Goal: Task Accomplishment & Management: Use online tool/utility

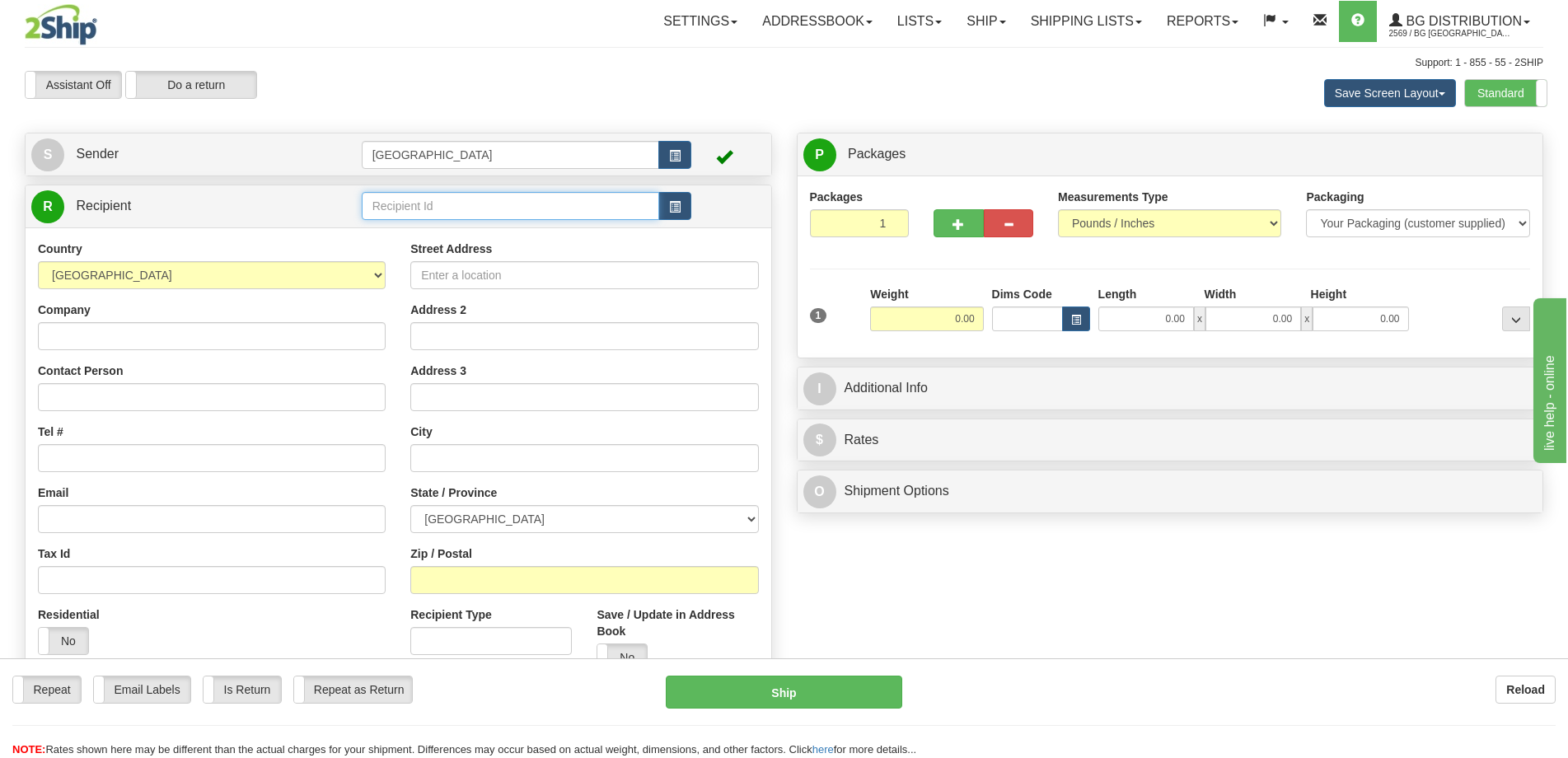
click at [400, 212] on input "text" at bounding box center [510, 206] width 298 height 28
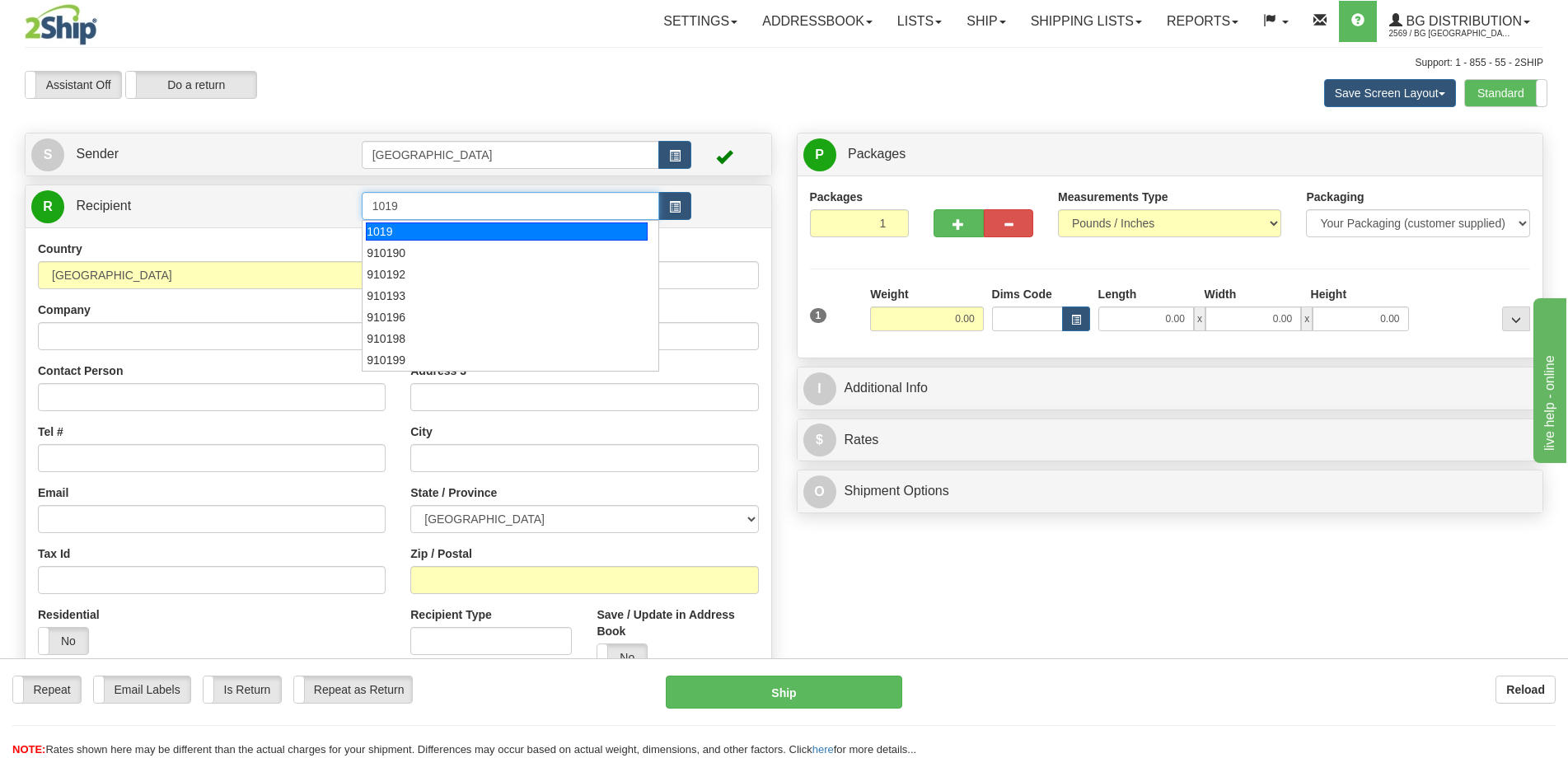
click at [413, 232] on div "1019" at bounding box center [506, 232] width 282 height 18
type input "1019"
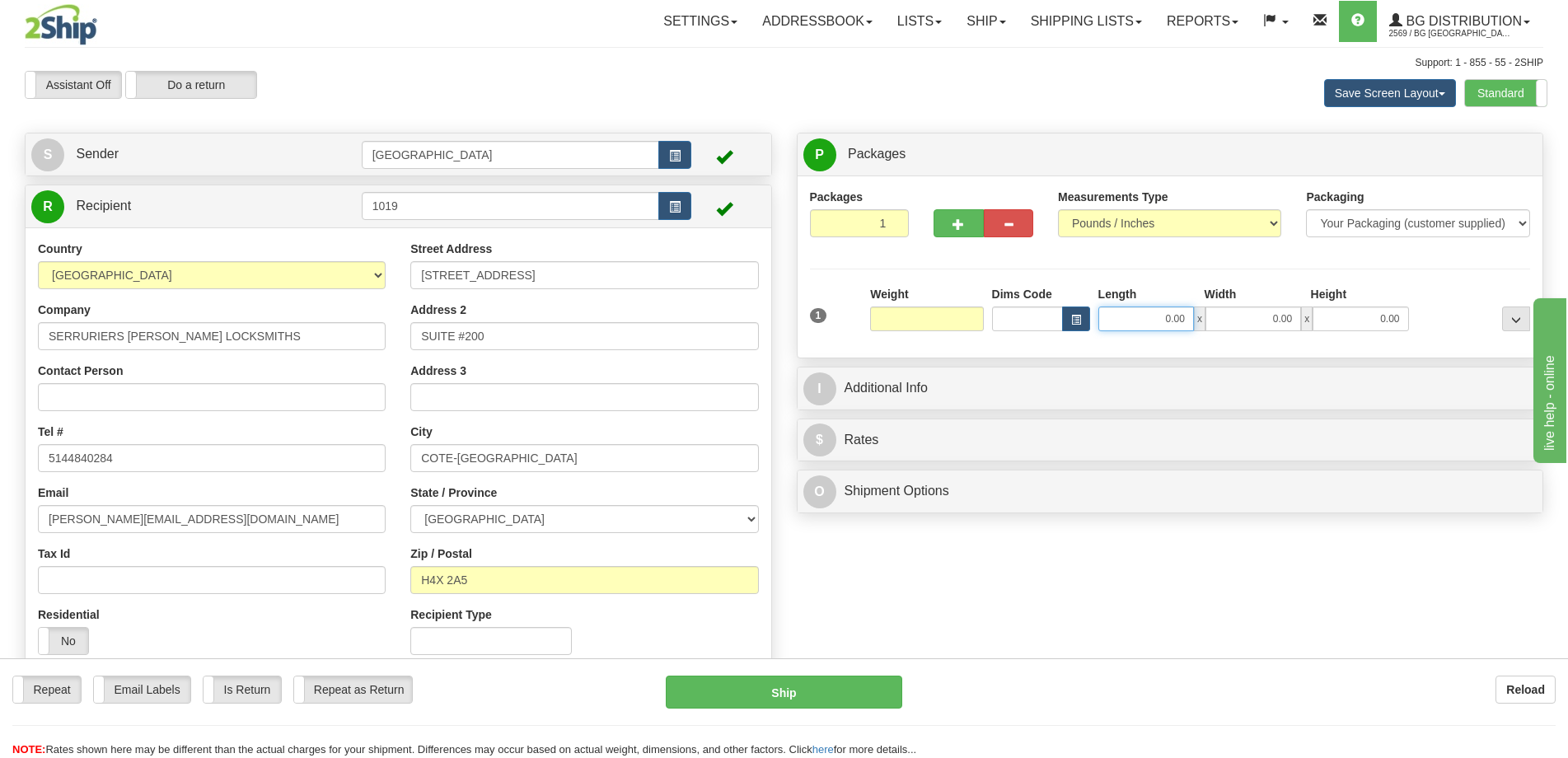
type input "0.00"
click at [1121, 307] on input "0.00" at bounding box center [1146, 319] width 96 height 25
type input "22.00"
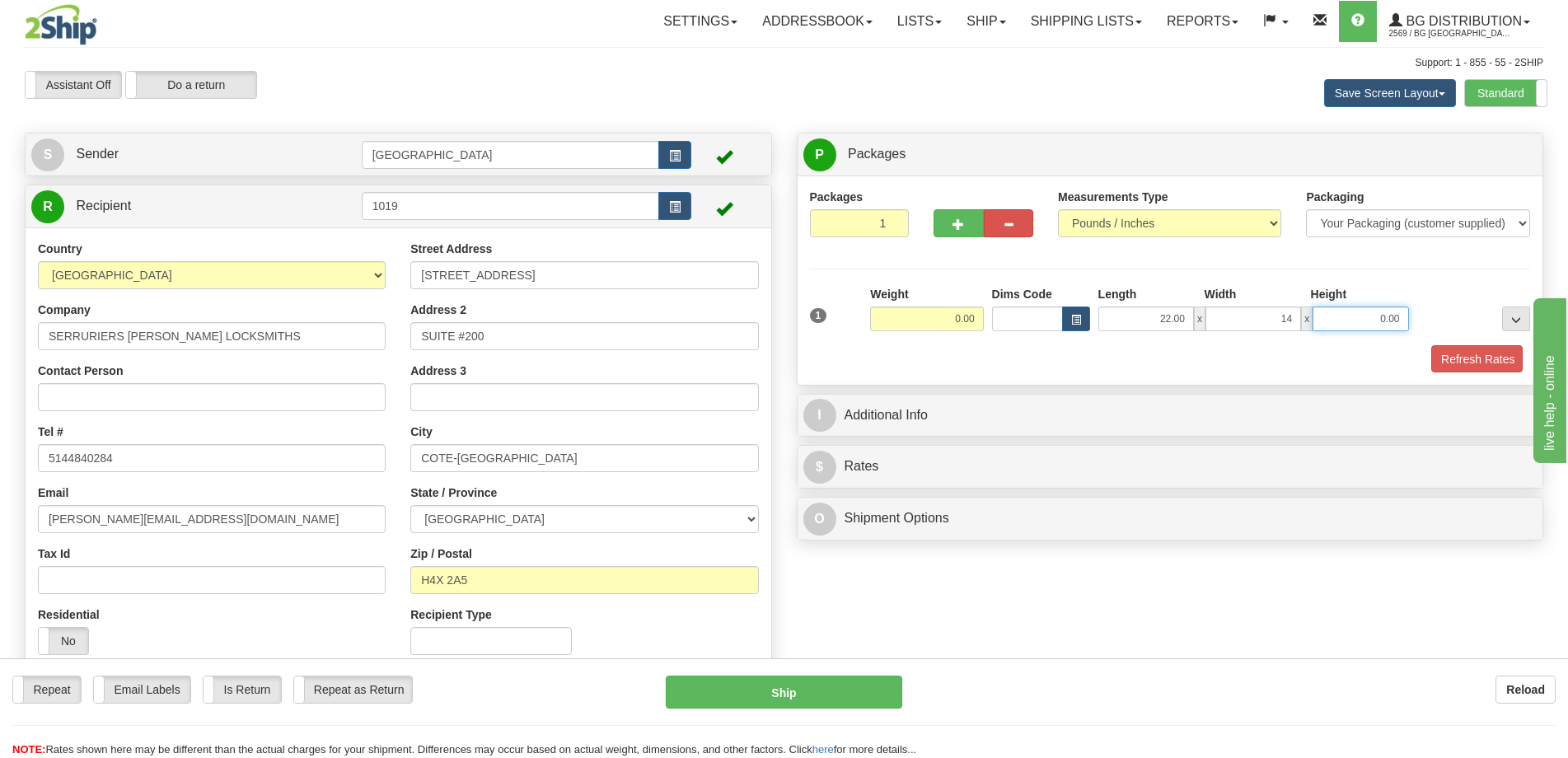
type input "14.00"
type input "8.00"
click at [952, 314] on input "0.00" at bounding box center [927, 319] width 113 height 25
type input "32.00"
click at [1465, 361] on button "Refresh Rates" at bounding box center [1475, 360] width 95 height 28
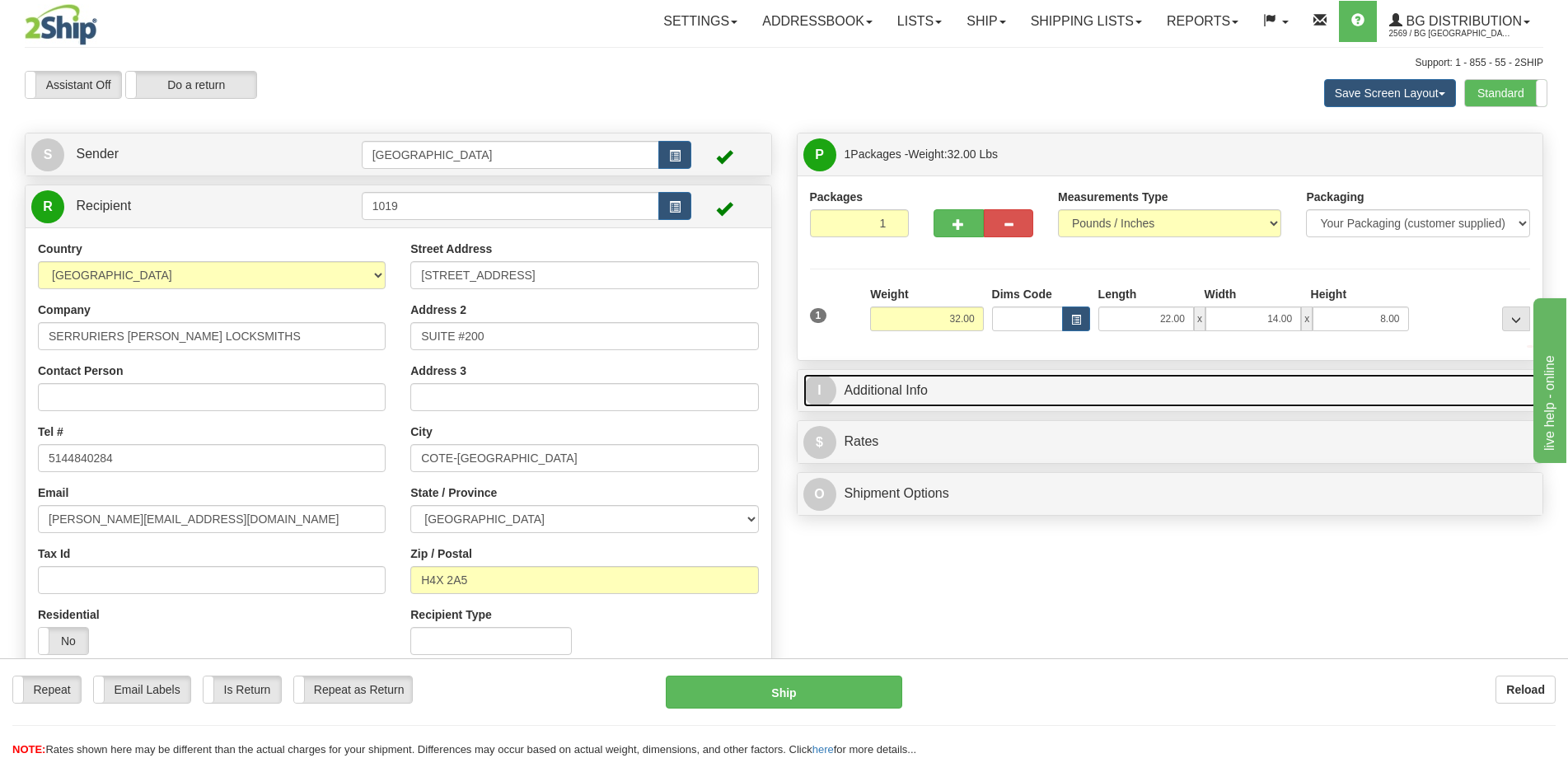
click at [1361, 389] on link "I Additional Info" at bounding box center [1170, 391] width 734 height 34
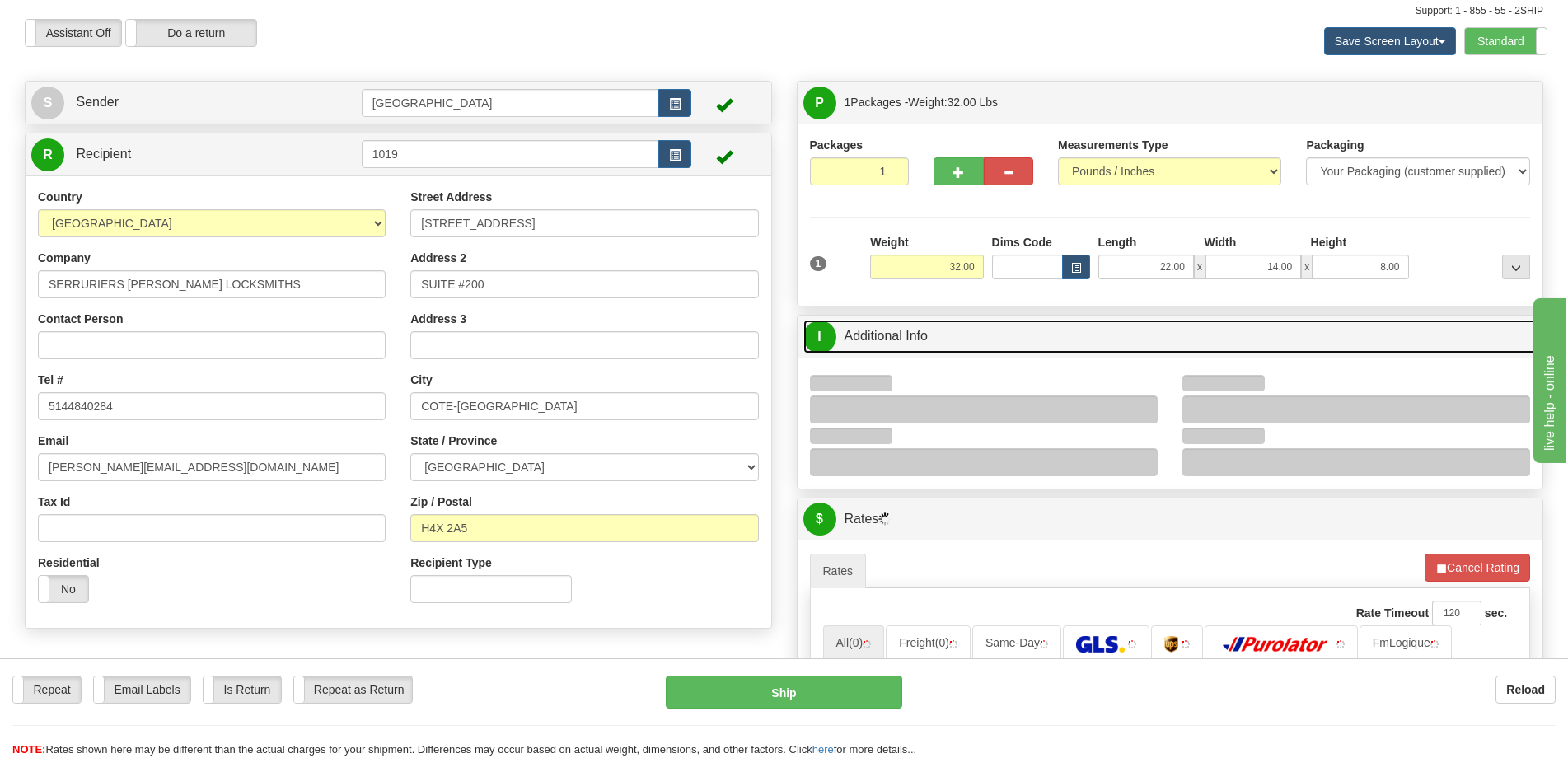
scroll to position [164, 0]
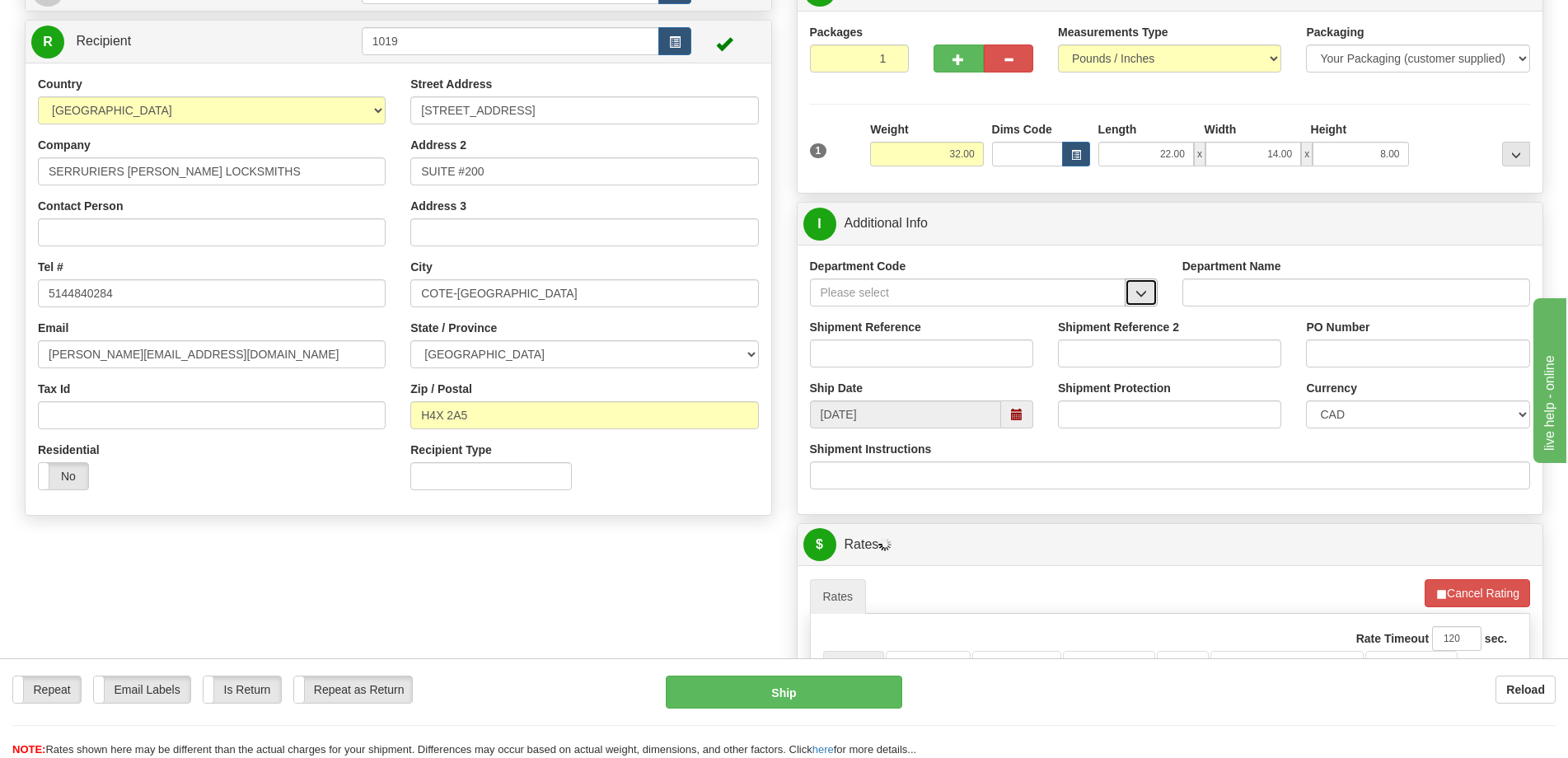
click at [1143, 292] on span "button" at bounding box center [1141, 293] width 12 height 11
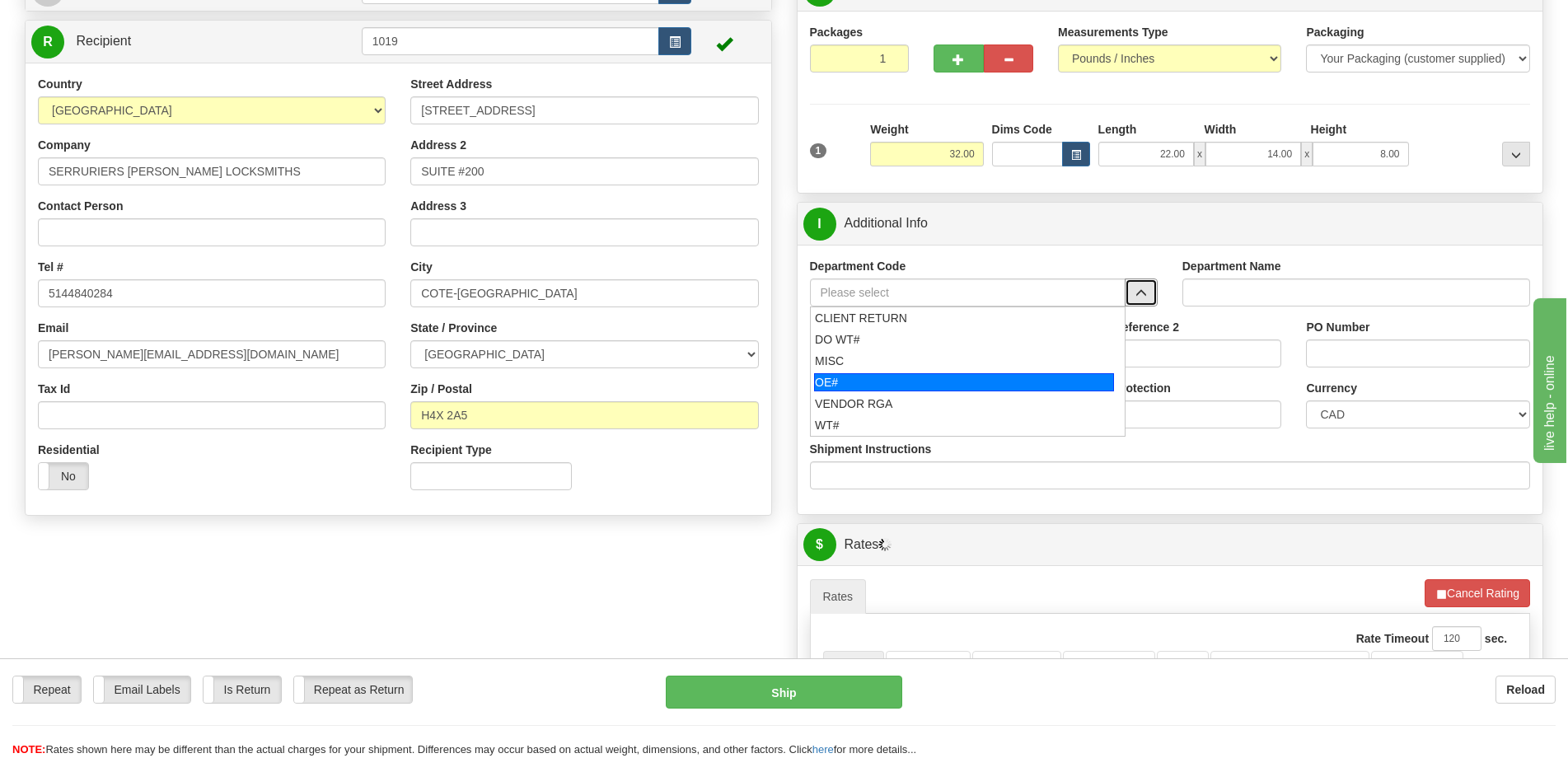
click at [908, 395] on div "VENDOR RGA" at bounding box center [964, 403] width 298 height 17
type input "VENDOR RGA"
type input "VENDOR RETURNS"
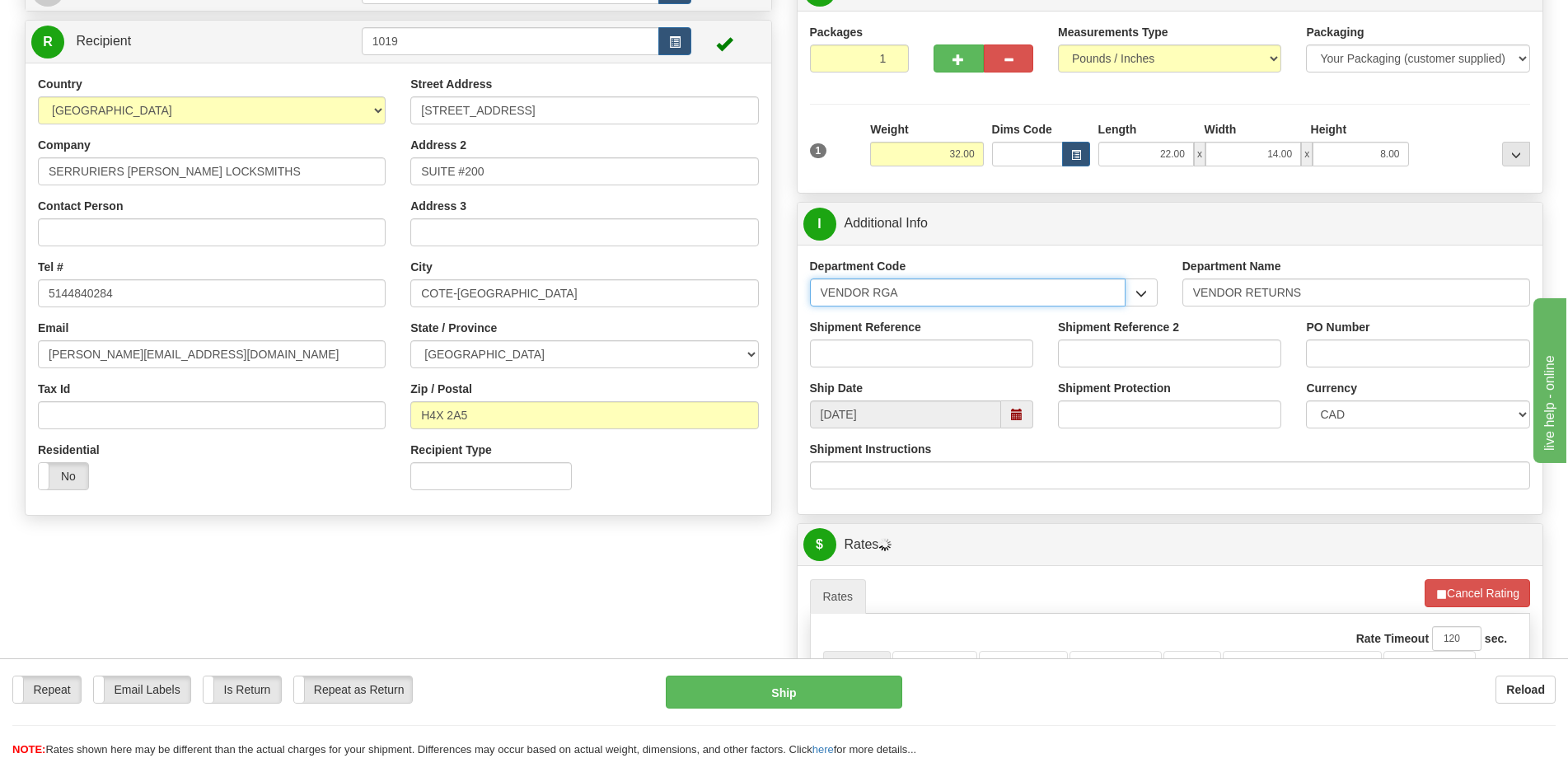
click at [943, 301] on input "VENDOR RGA" at bounding box center [968, 292] width 316 height 28
click at [942, 301] on input "VENDOR RGA" at bounding box center [968, 292] width 316 height 28
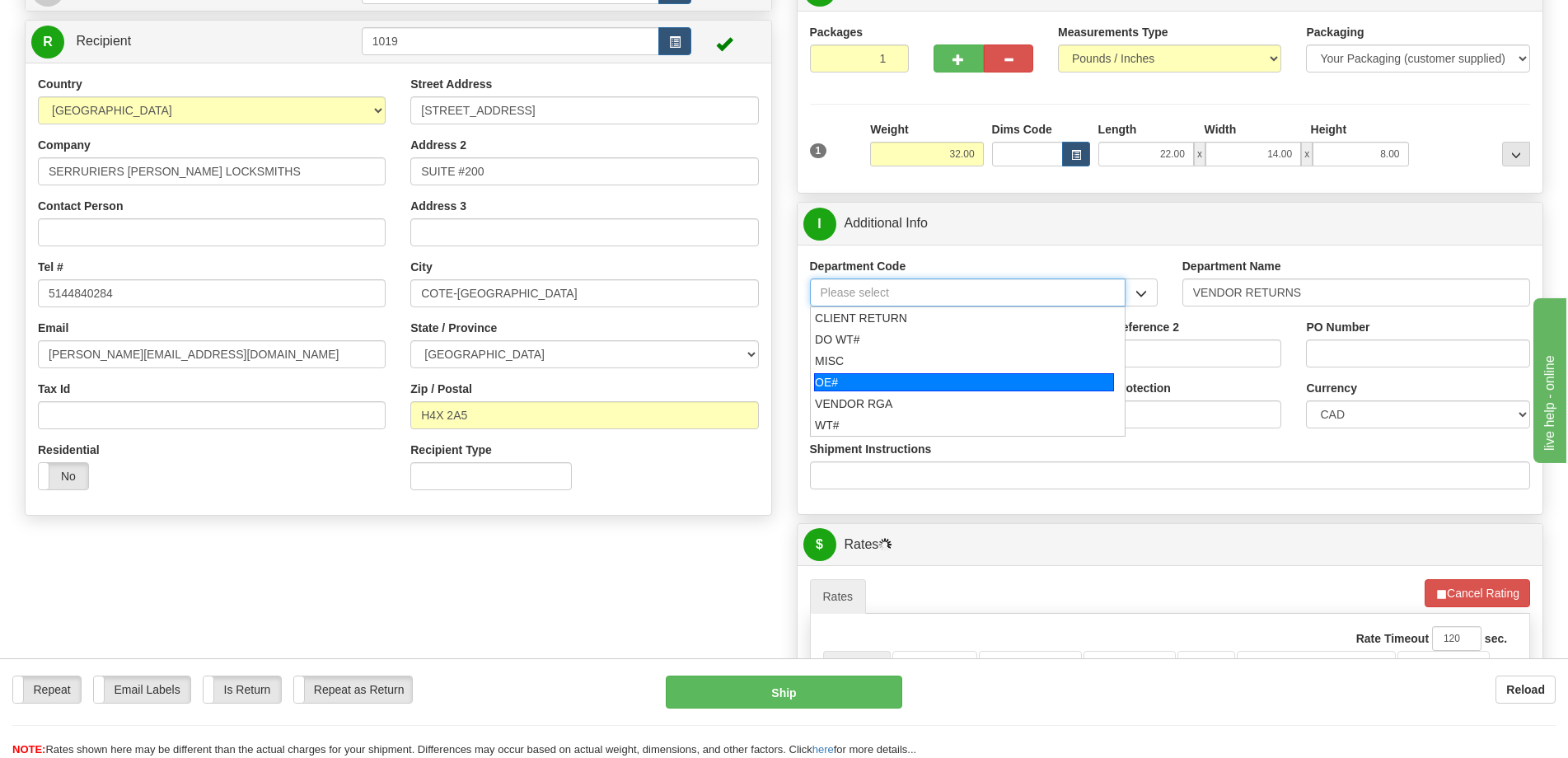
click at [867, 374] on div "OE#" at bounding box center [964, 382] width 300 height 18
type input "OE#"
type input "ORDERS"
type input "OE#"
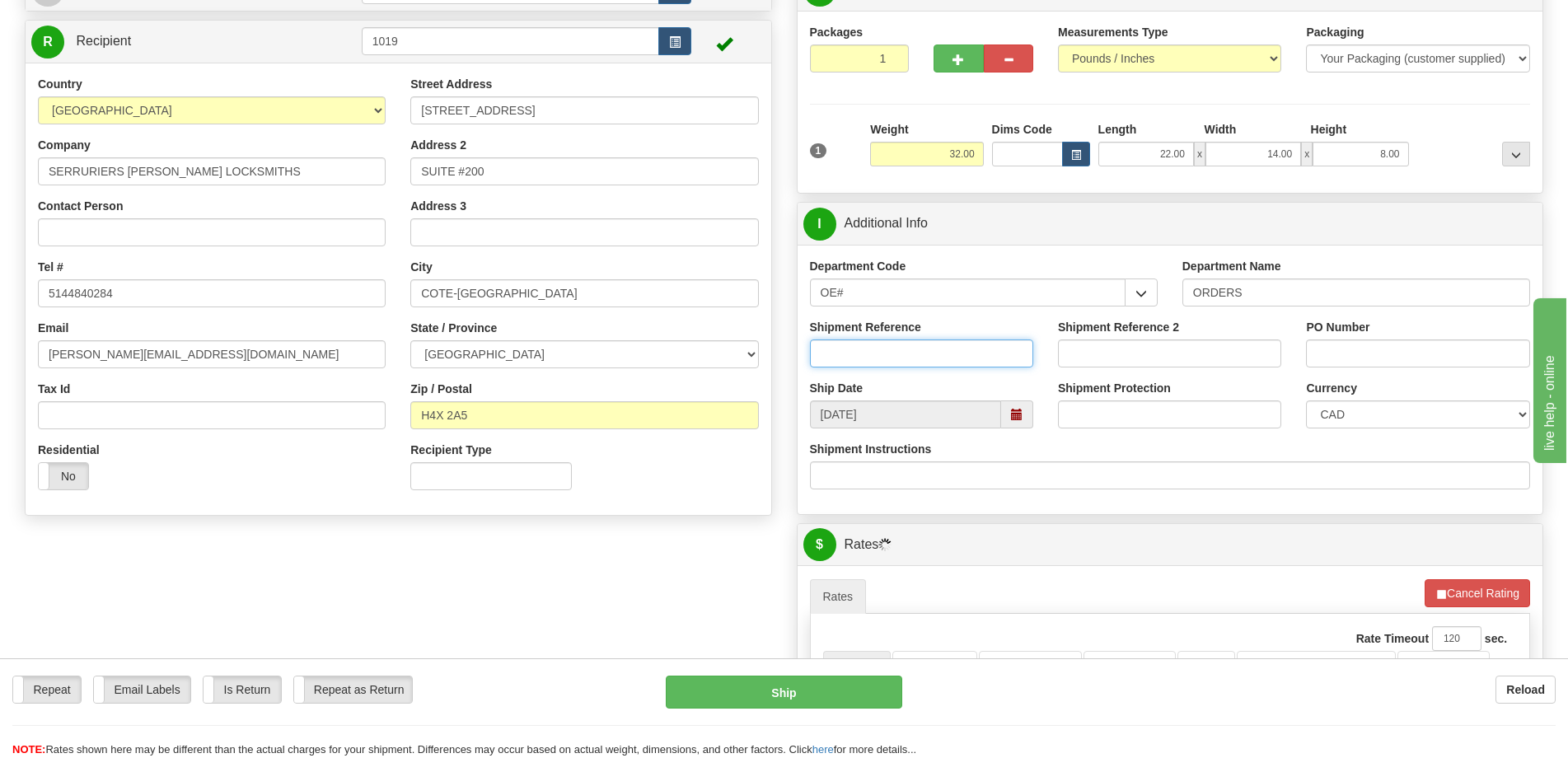
click at [876, 356] on input "Shipment Reference" at bounding box center [921, 354] width 223 height 28
type input "50321076-00,50323877-00"
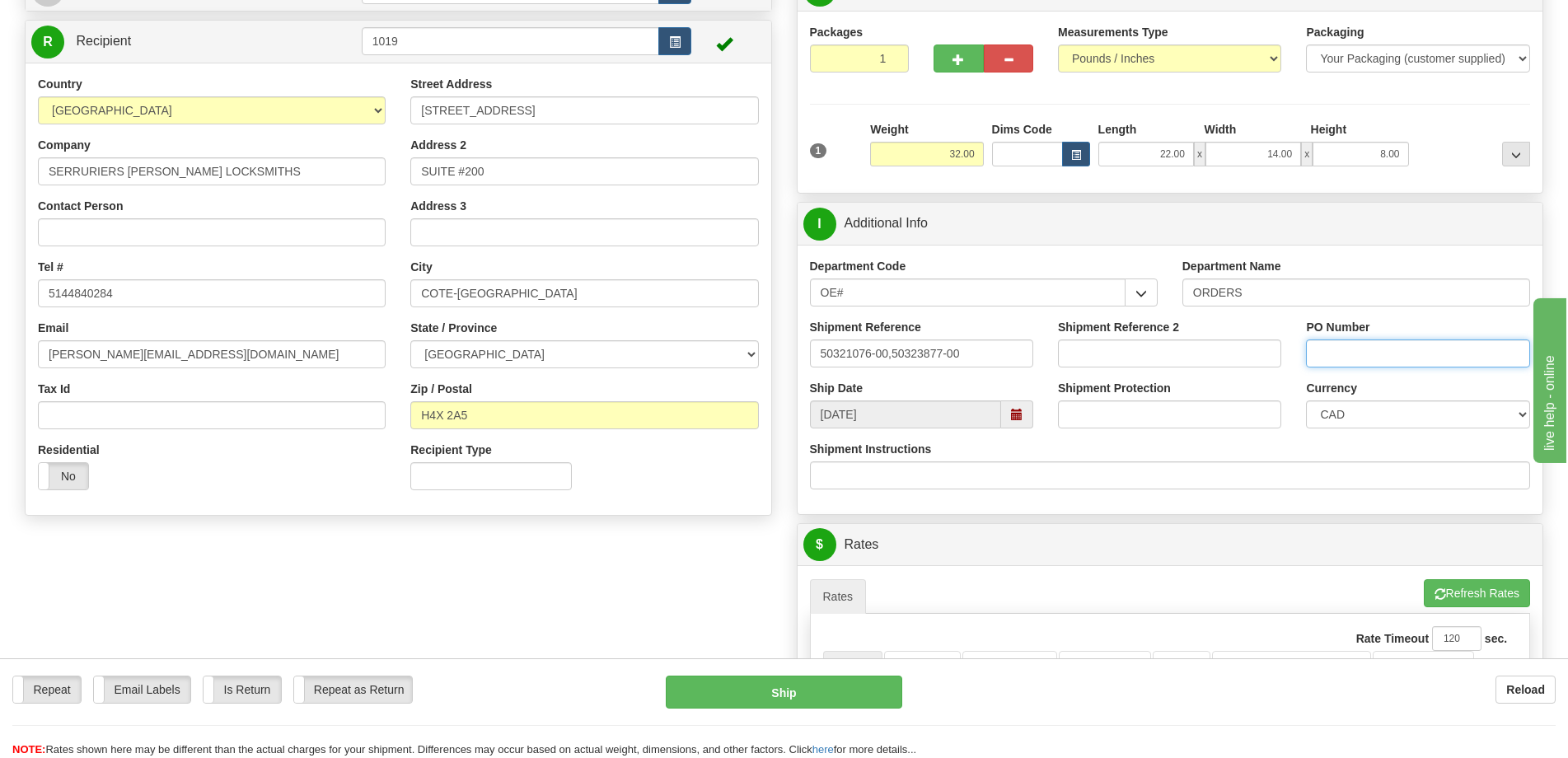
click at [1347, 341] on input "PO Number" at bounding box center [1417, 354] width 223 height 28
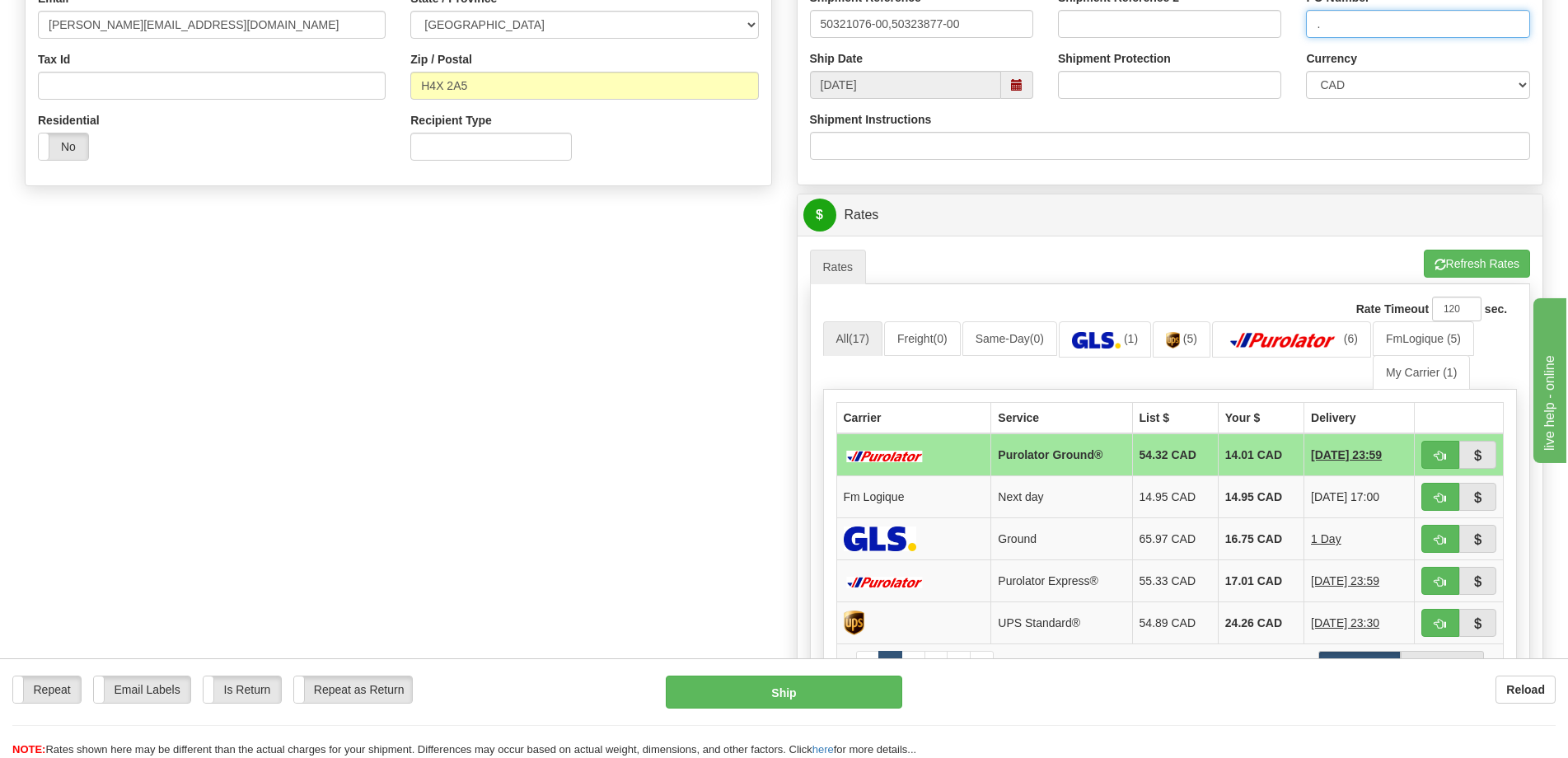
scroll to position [660, 0]
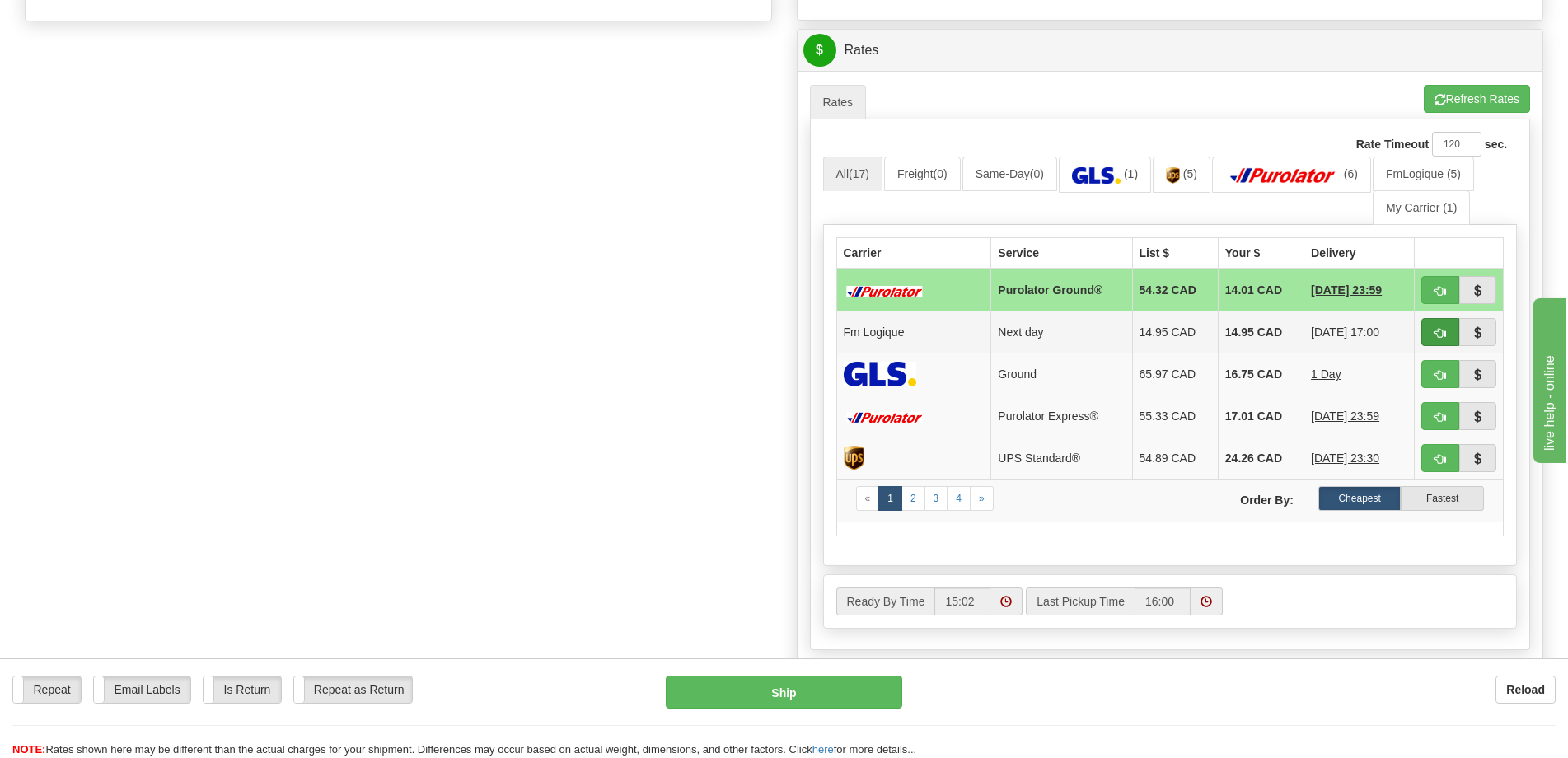
type input "."
click at [1430, 331] on button "button" at bounding box center [1440, 332] width 38 height 28
type input "jour"
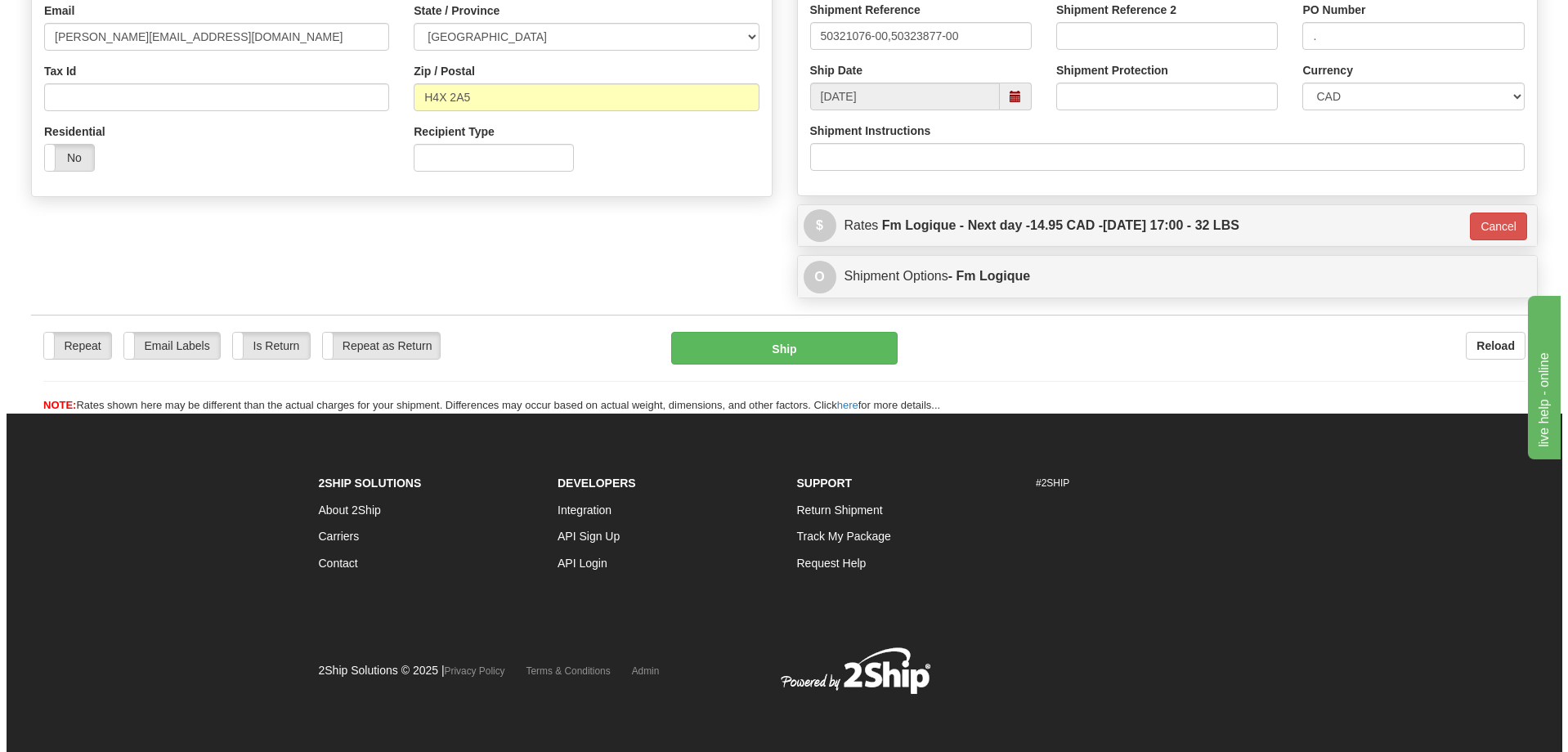
scroll to position [480, 0]
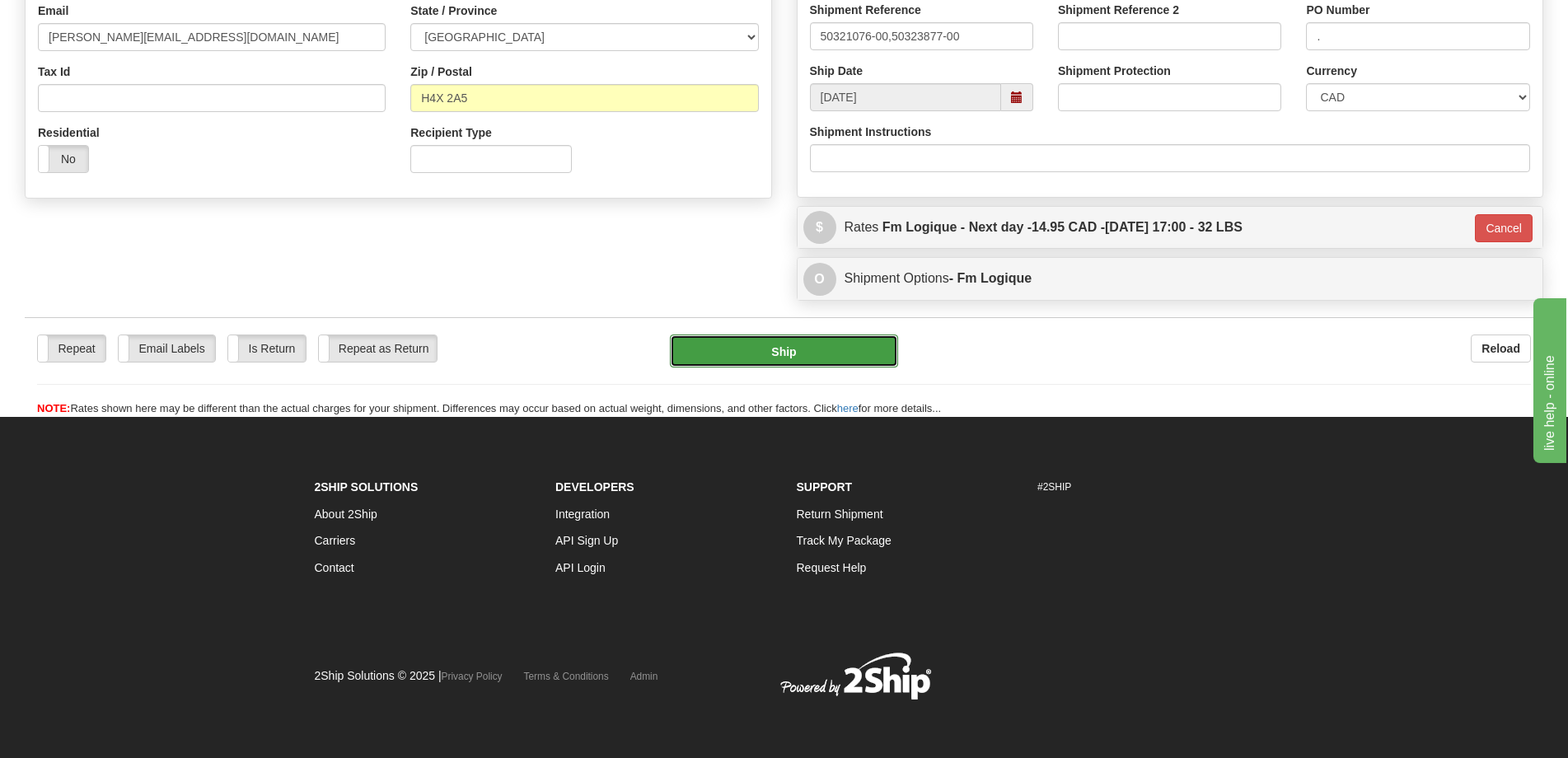
click at [824, 353] on button "Ship" at bounding box center [784, 351] width 228 height 33
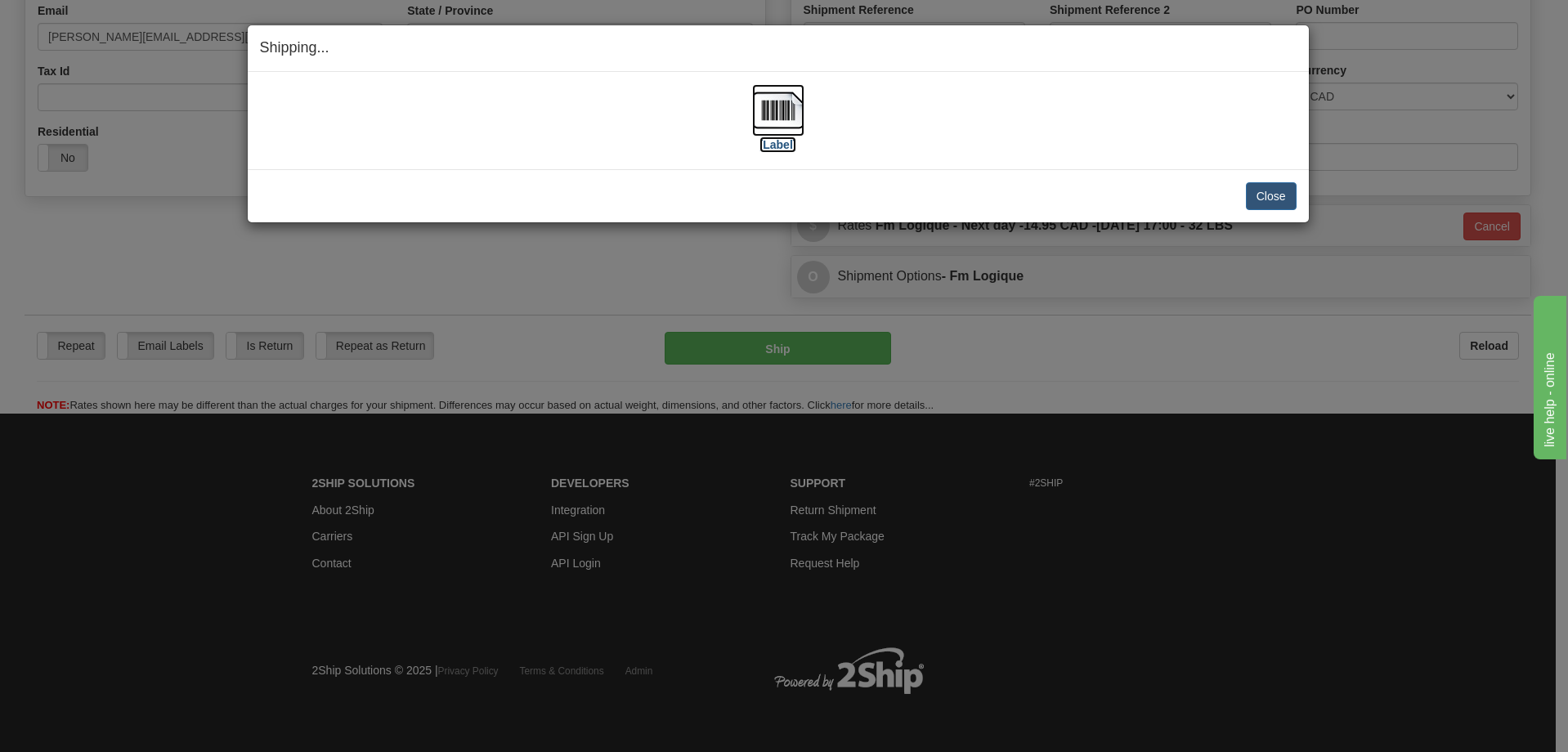
click at [786, 111] on img at bounding box center [777, 110] width 52 height 52
click at [1278, 202] on button "Close" at bounding box center [1271, 197] width 51 height 28
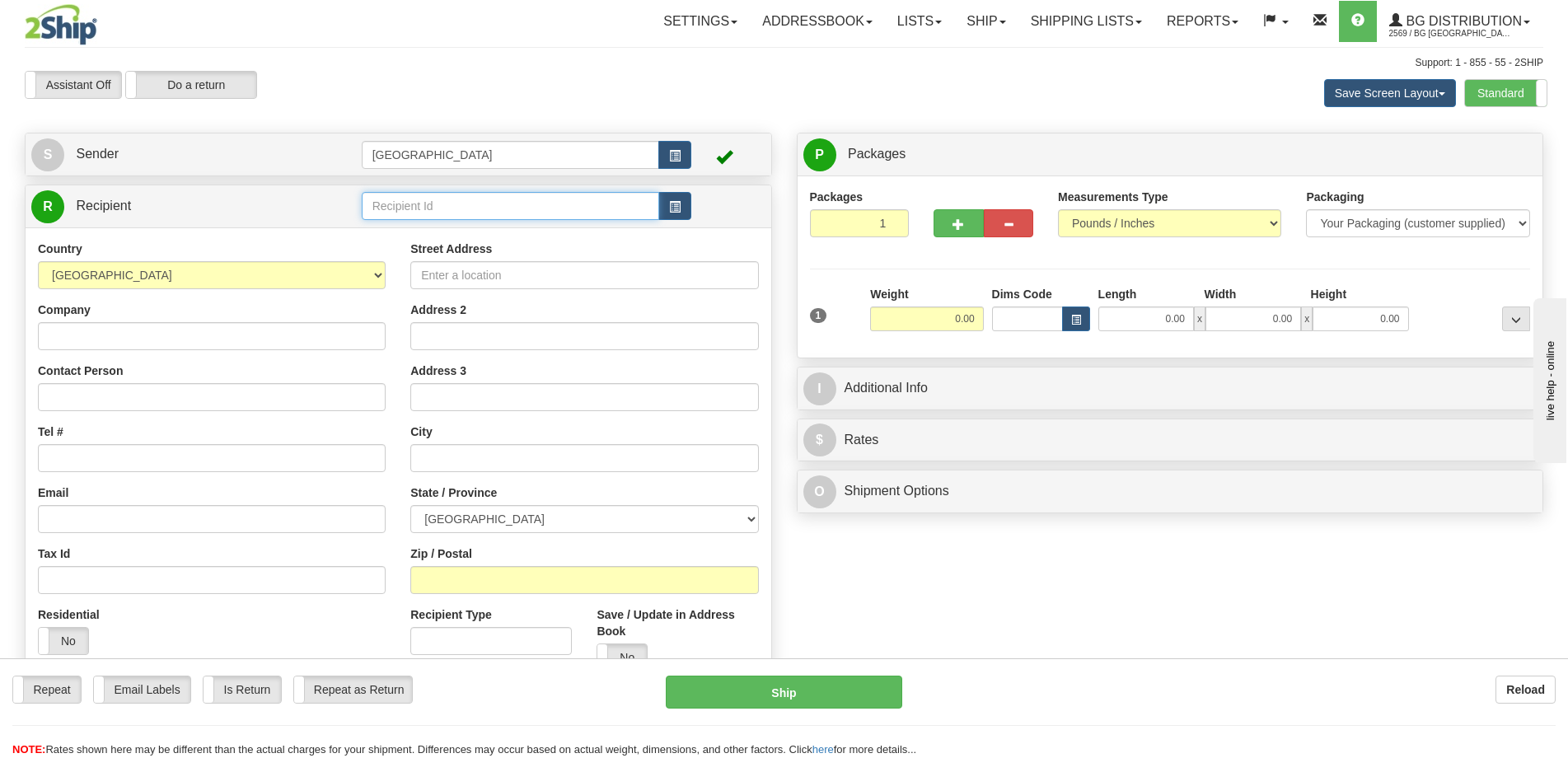
click at [470, 201] on input "text" at bounding box center [510, 206] width 298 height 28
click at [494, 236] on div "7008" at bounding box center [506, 231] width 280 height 17
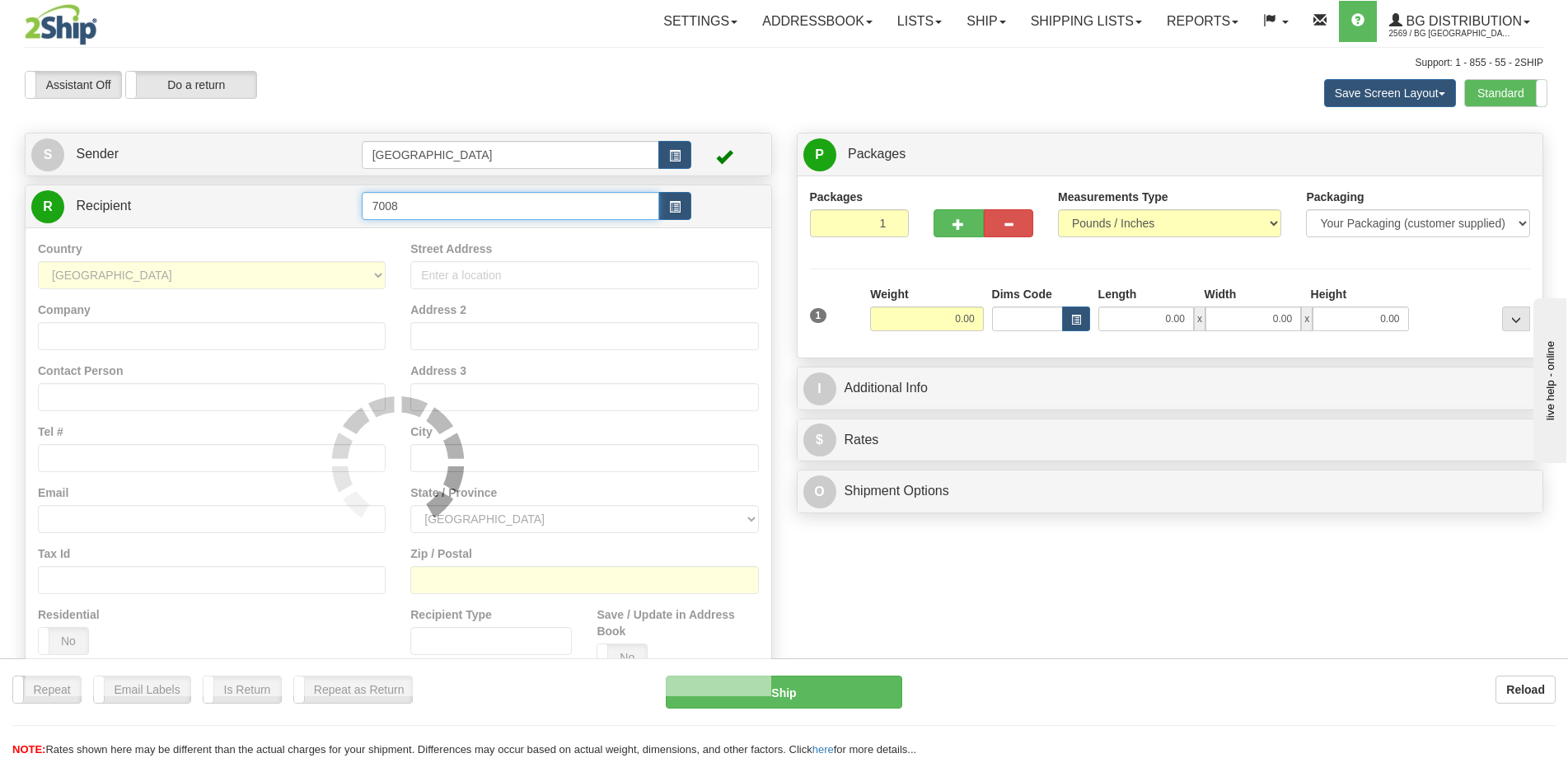
type input "7008"
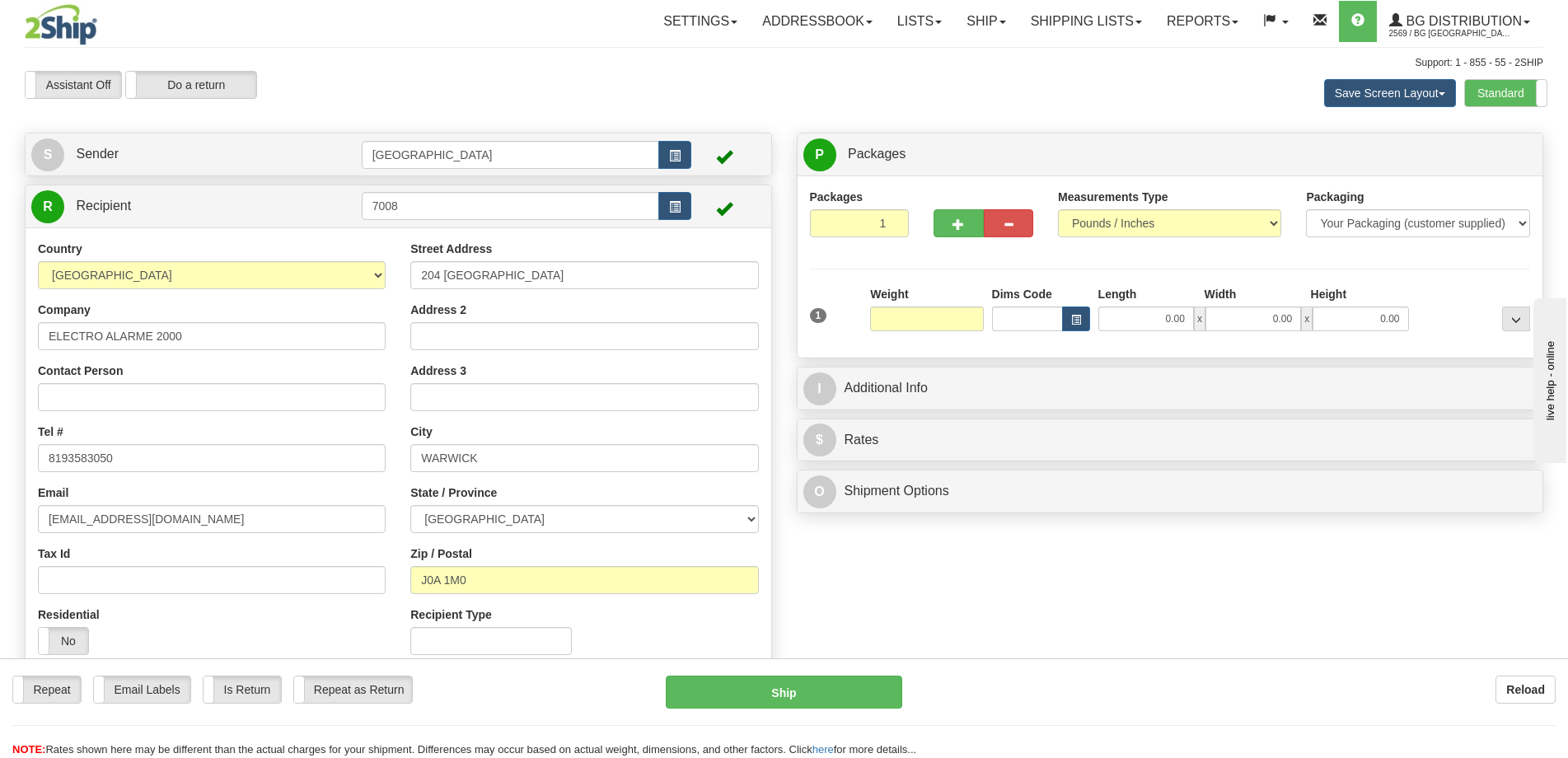
type input "0.00"
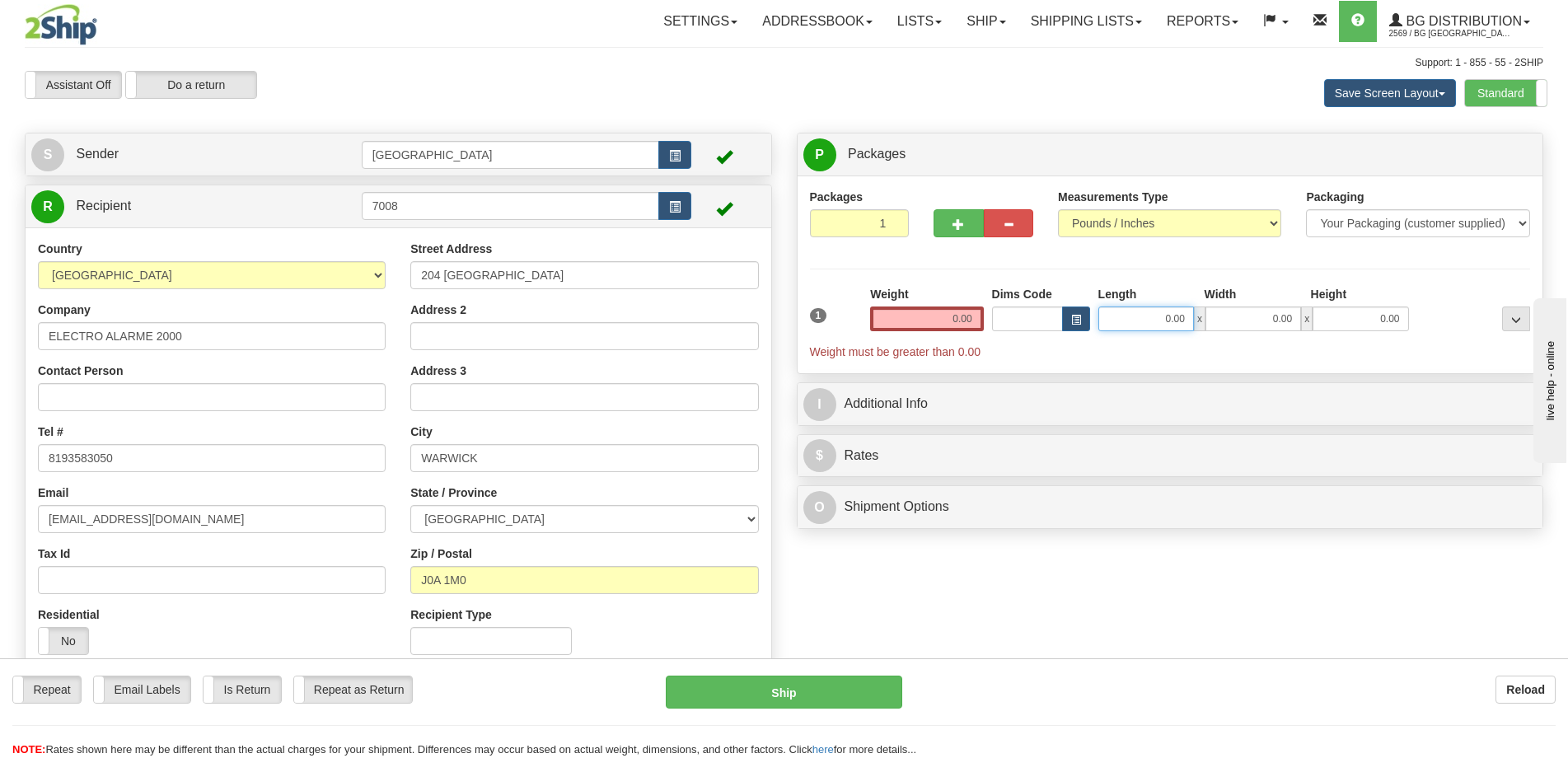
click at [1141, 320] on input "0.00" at bounding box center [1146, 319] width 96 height 25
type input "12.00"
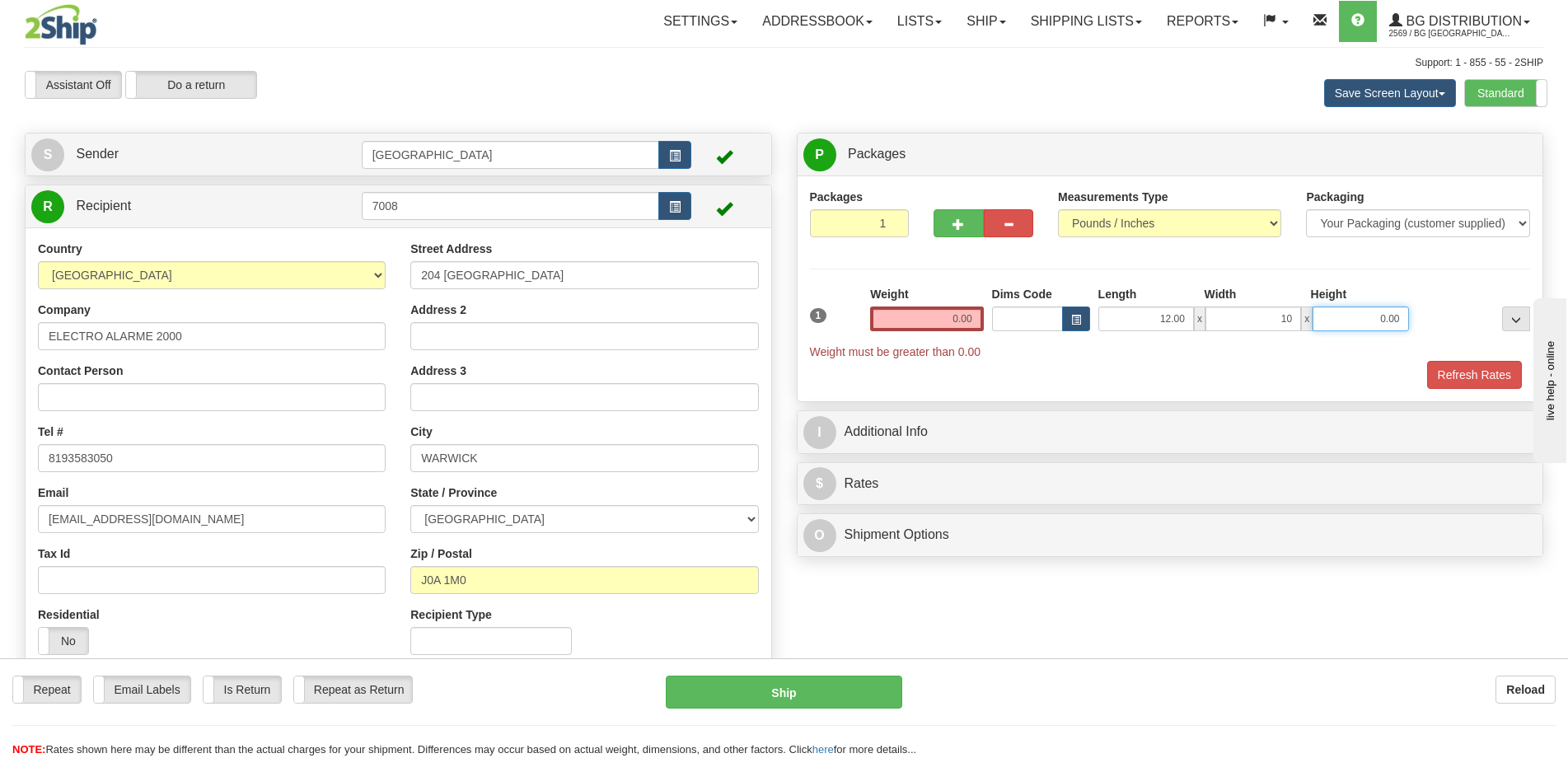
type input "10.00"
type input "15.00"
click at [906, 318] on input "0.00" at bounding box center [927, 319] width 113 height 25
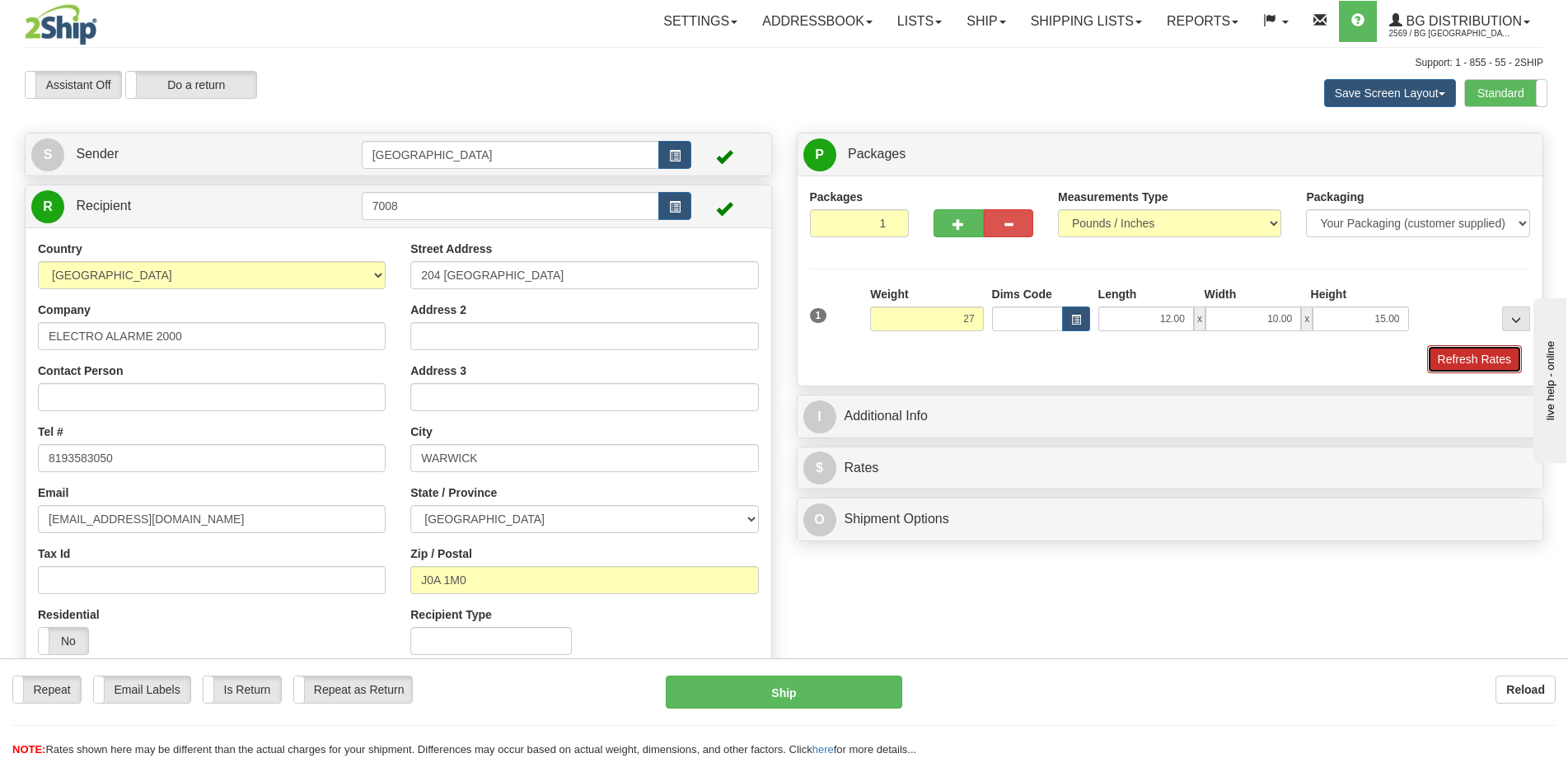
type input "27.00"
click at [1493, 369] on button "Refresh Rates" at bounding box center [1475, 360] width 95 height 28
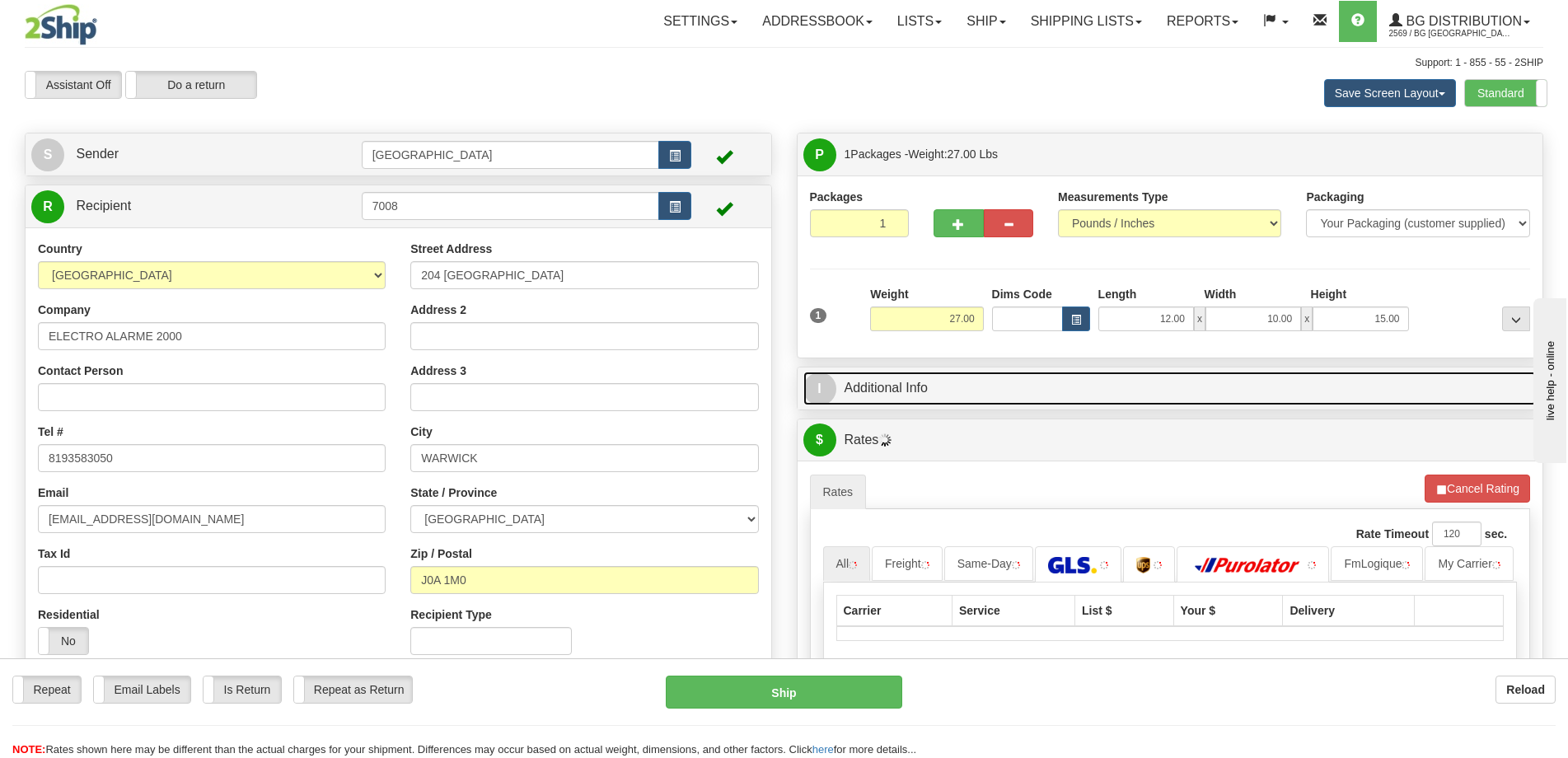
click at [1364, 402] on link "I Additional Info" at bounding box center [1170, 388] width 734 height 34
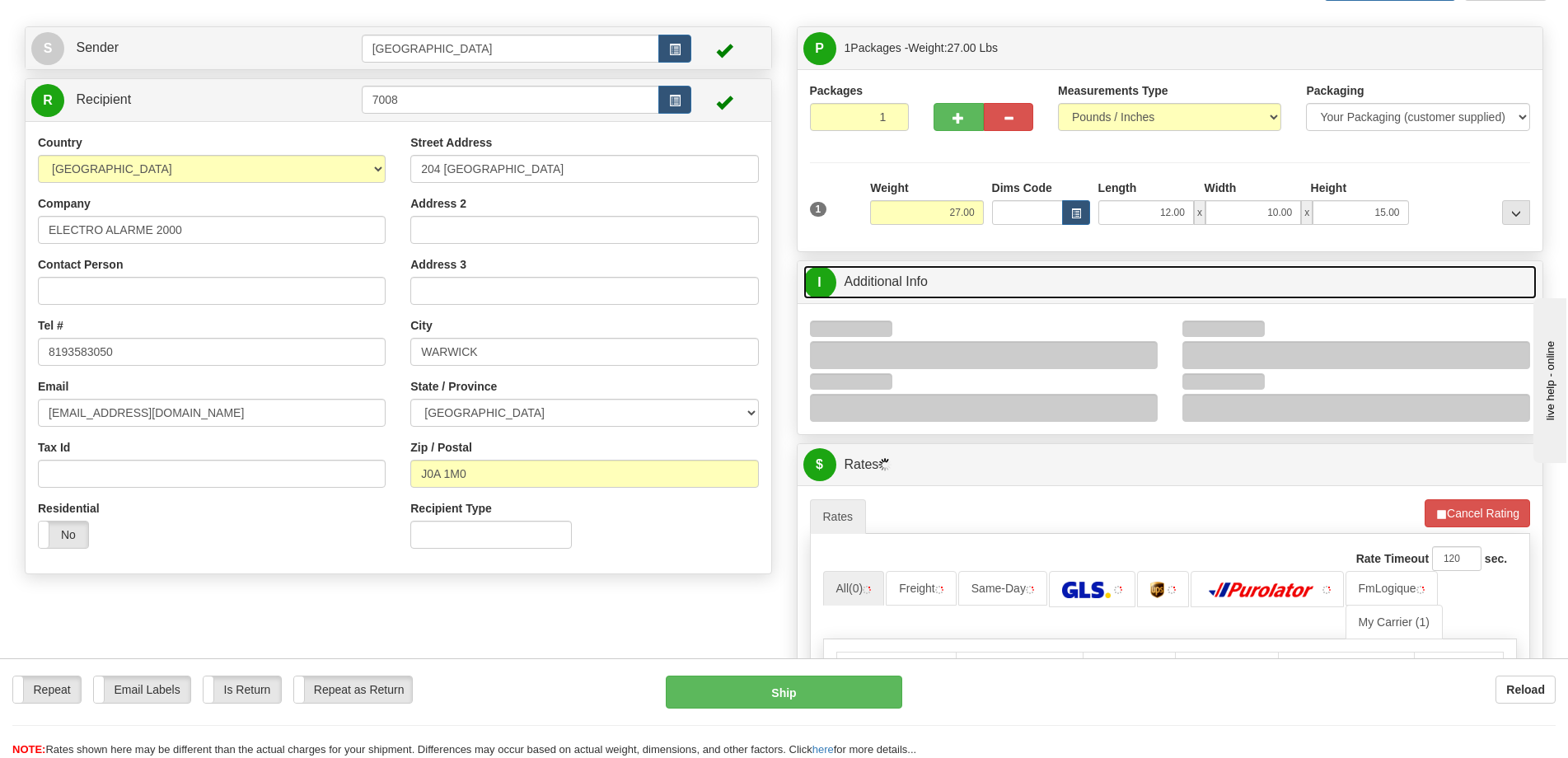
scroll to position [248, 0]
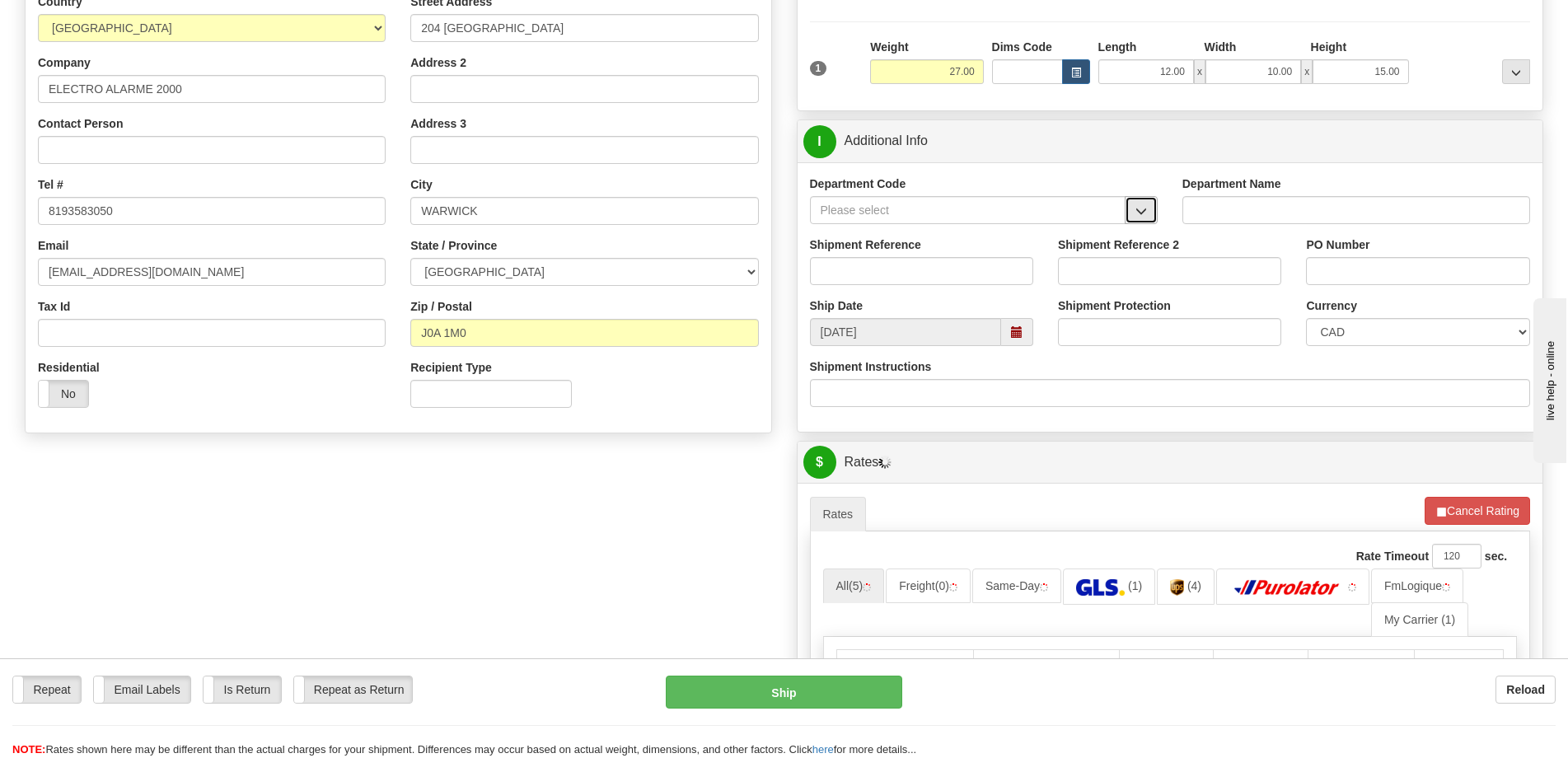
click at [1150, 210] on button "button" at bounding box center [1141, 210] width 33 height 28
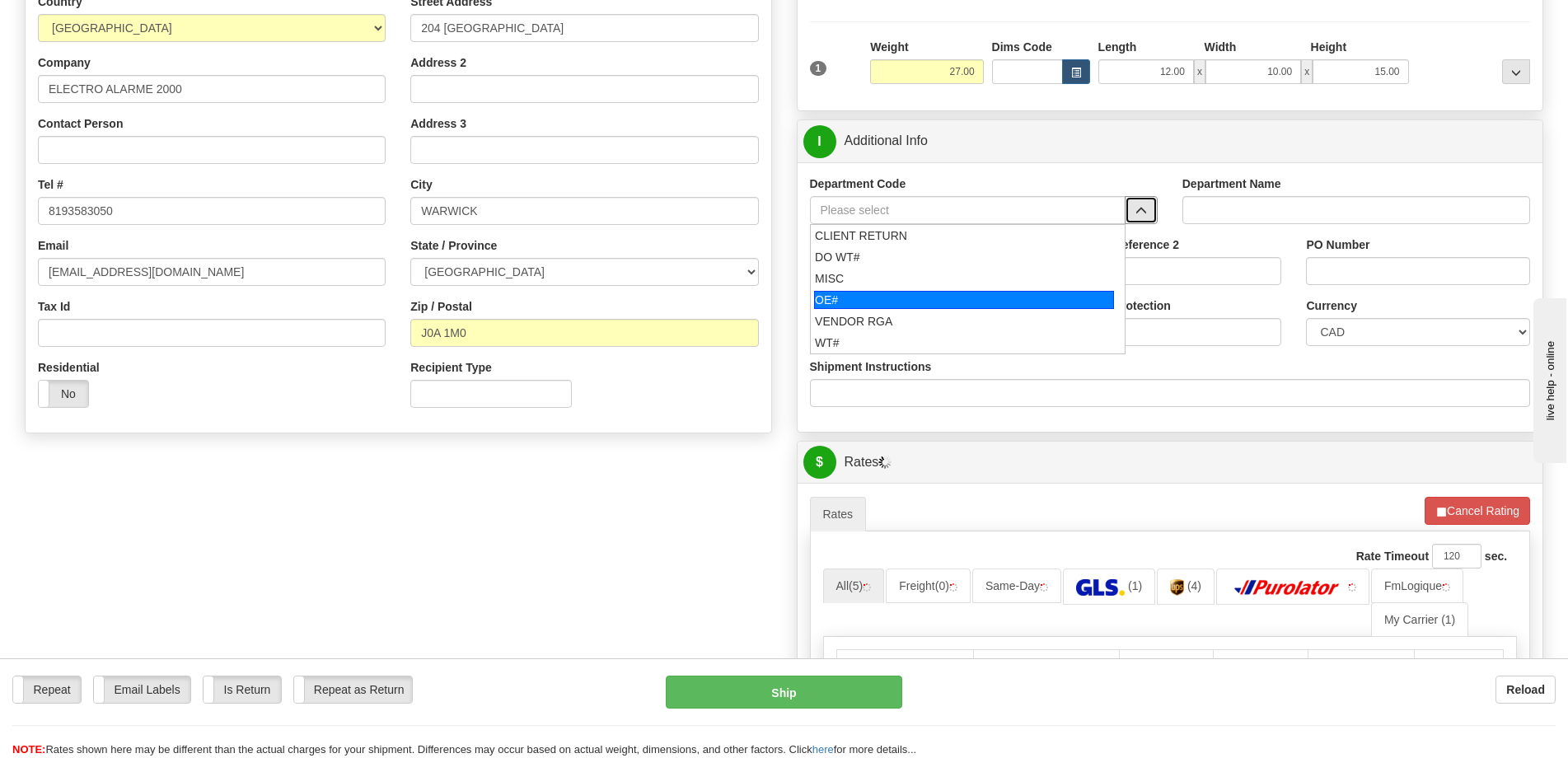
click at [944, 297] on div "OE#" at bounding box center [964, 300] width 300 height 18
type input "OE#"
type input "ORDERS"
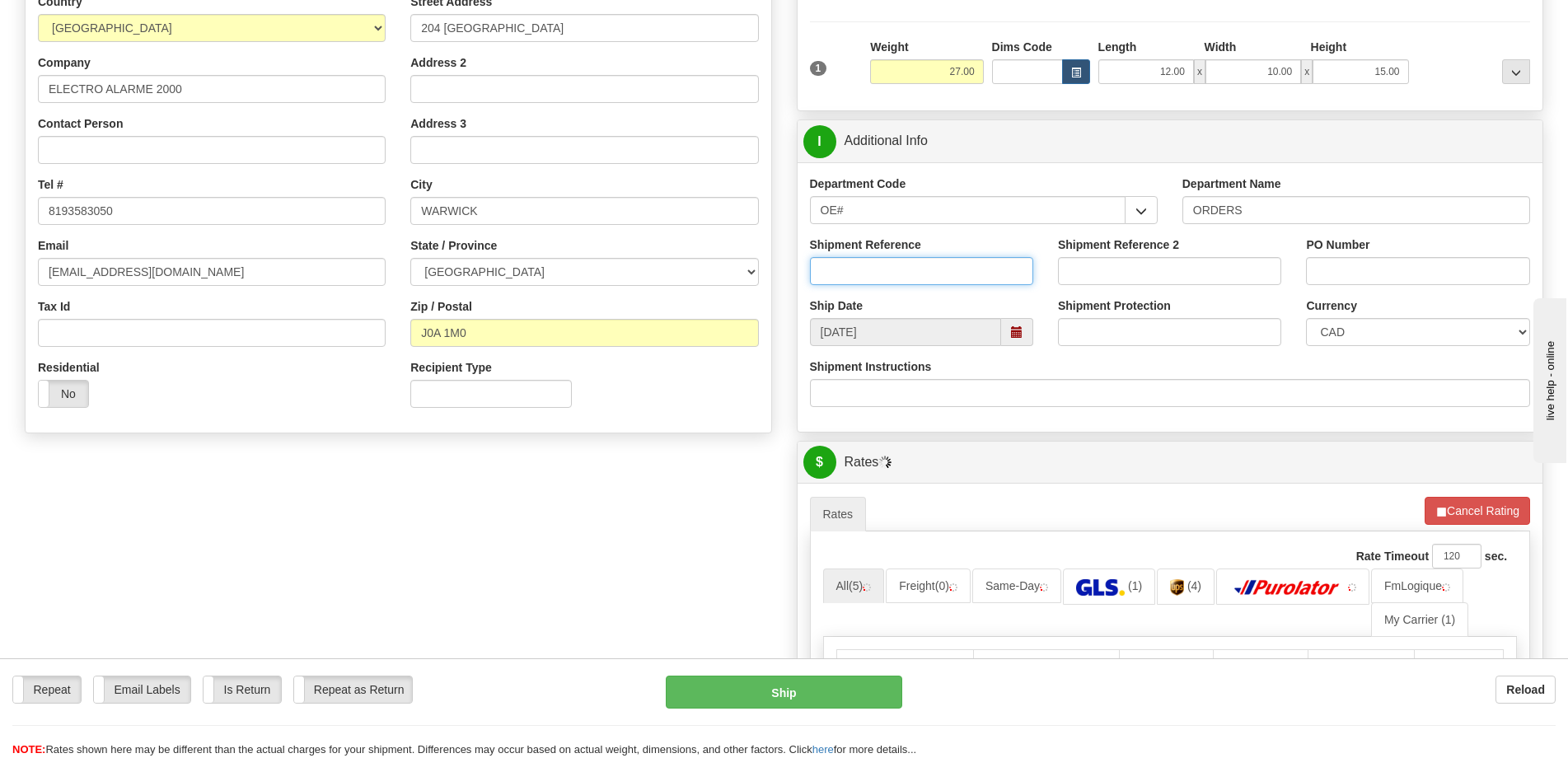
click at [950, 277] on input "Shipment Reference" at bounding box center [921, 271] width 223 height 28
type input "50323893-00"
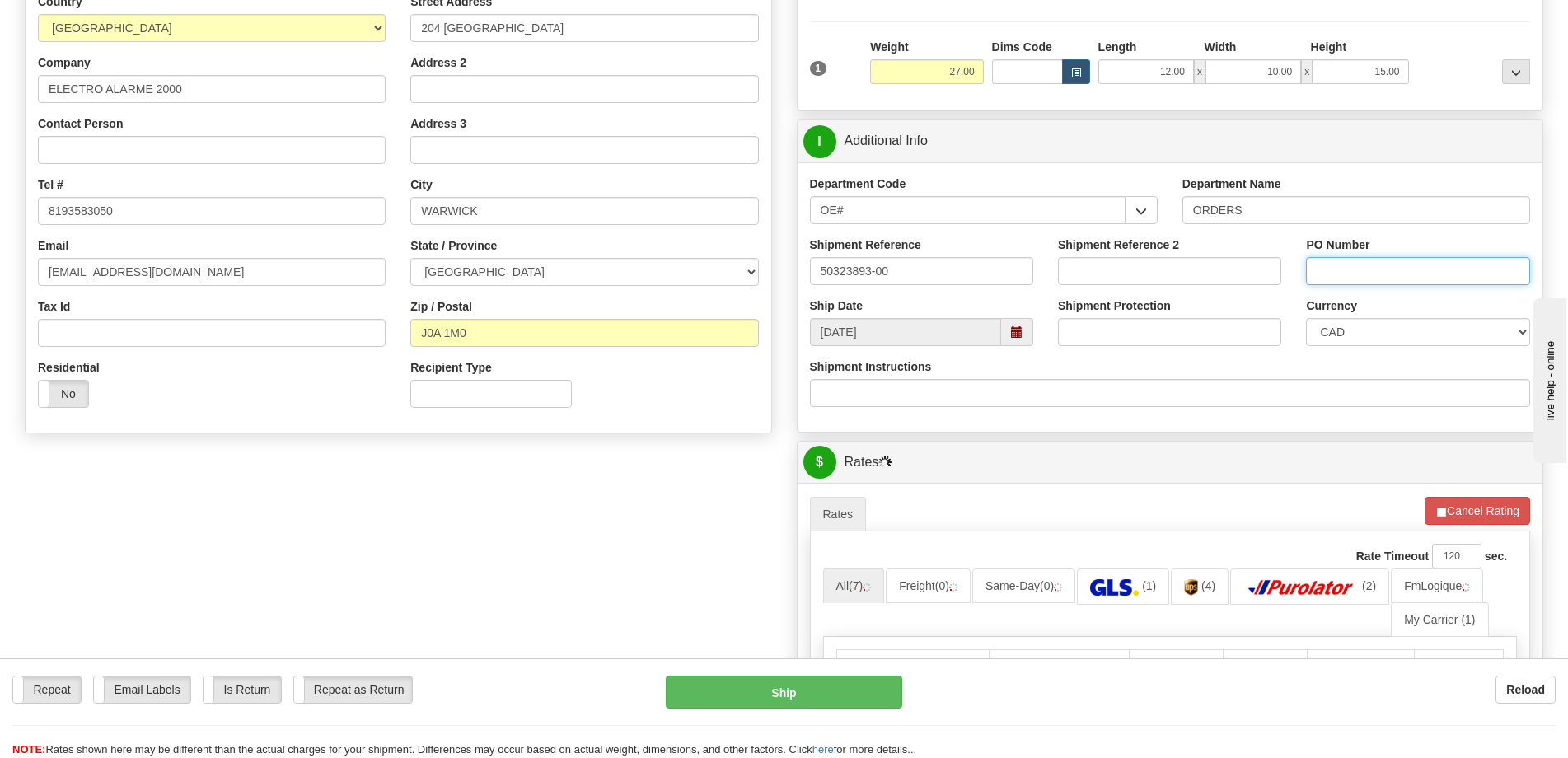
click at [1448, 277] on input "PO Number" at bounding box center [1417, 271] width 223 height 28
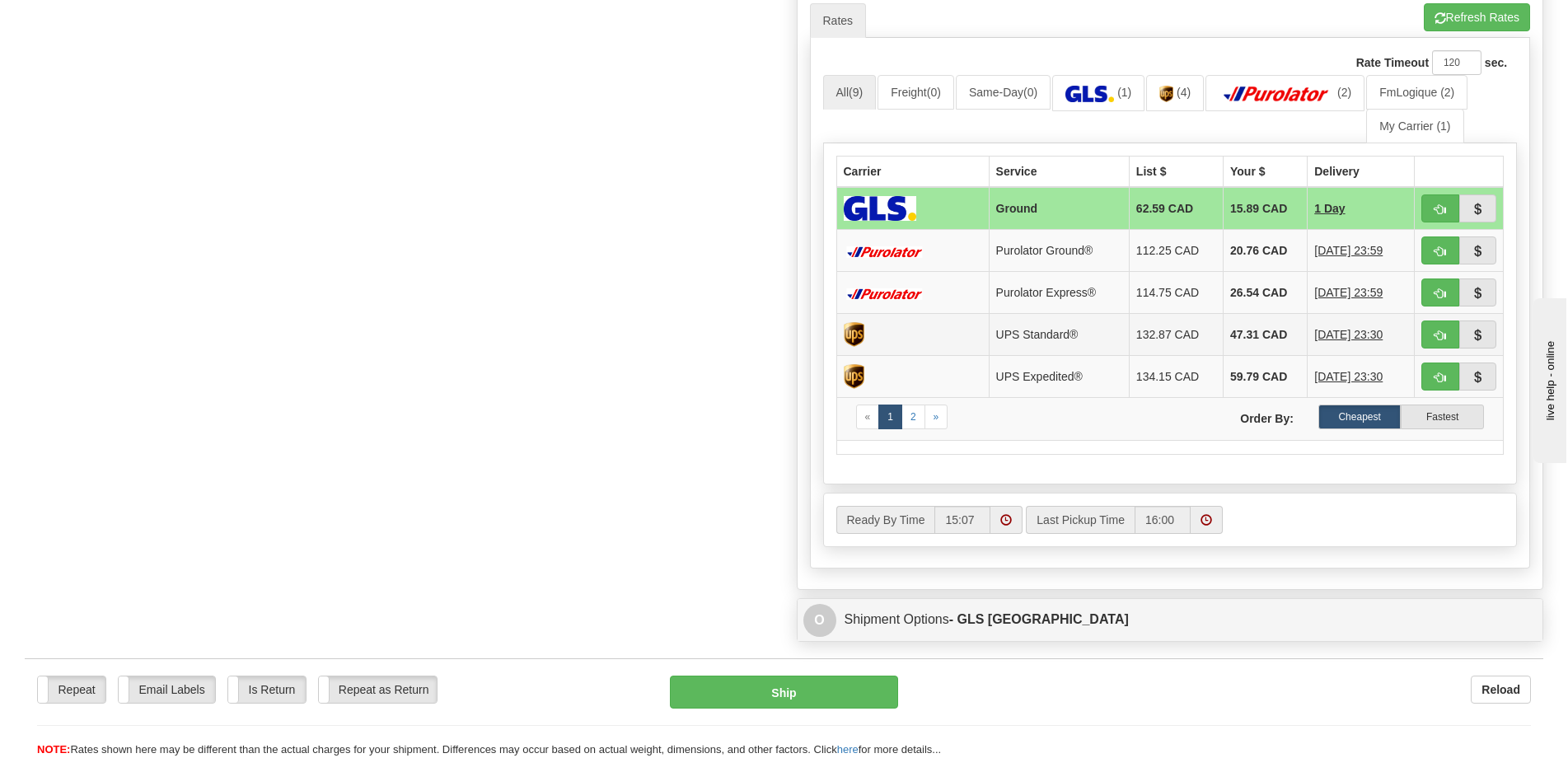
scroll to position [742, 0]
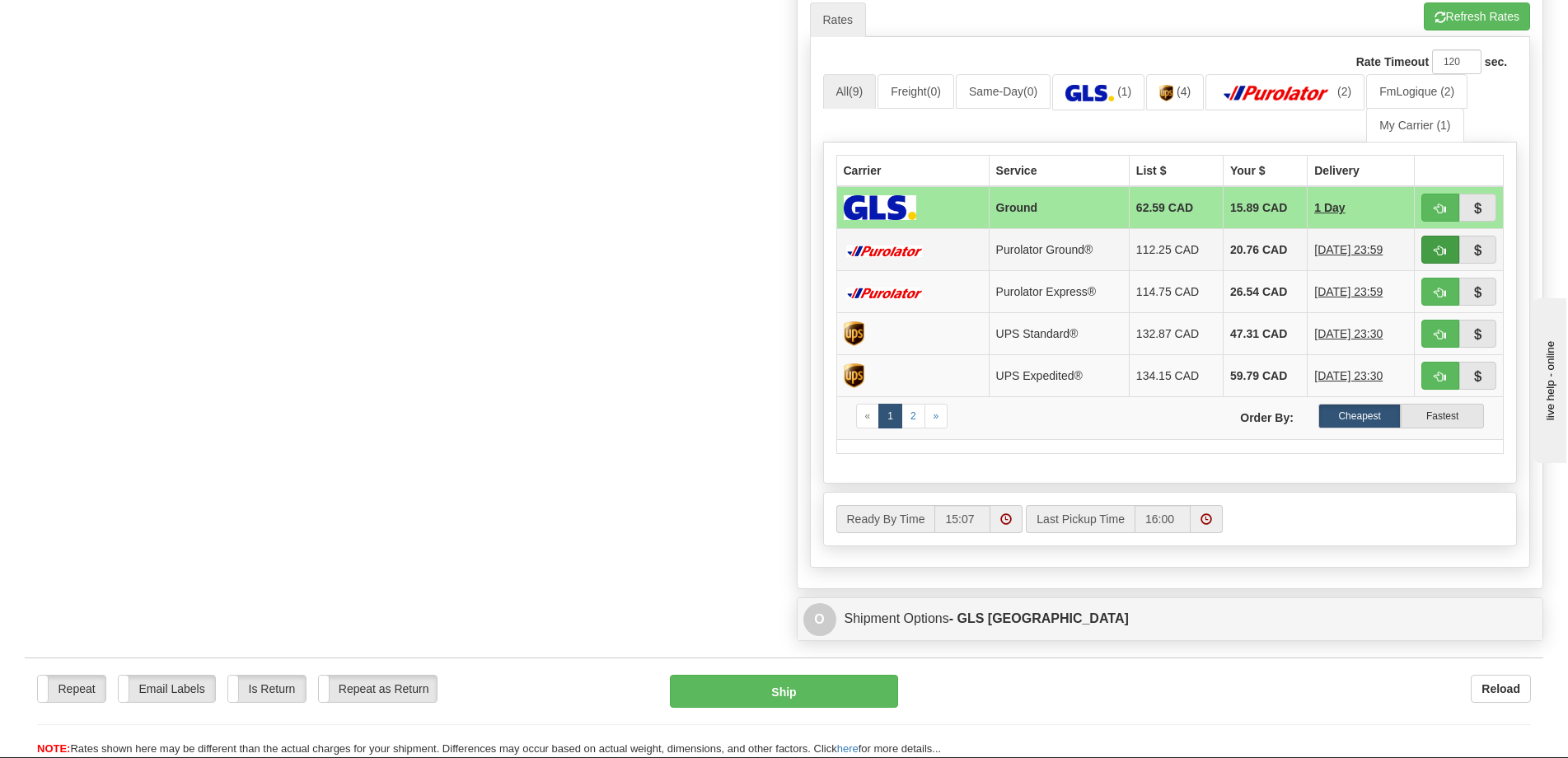
type input "."
click at [1439, 244] on button "button" at bounding box center [1440, 250] width 38 height 28
type input "260"
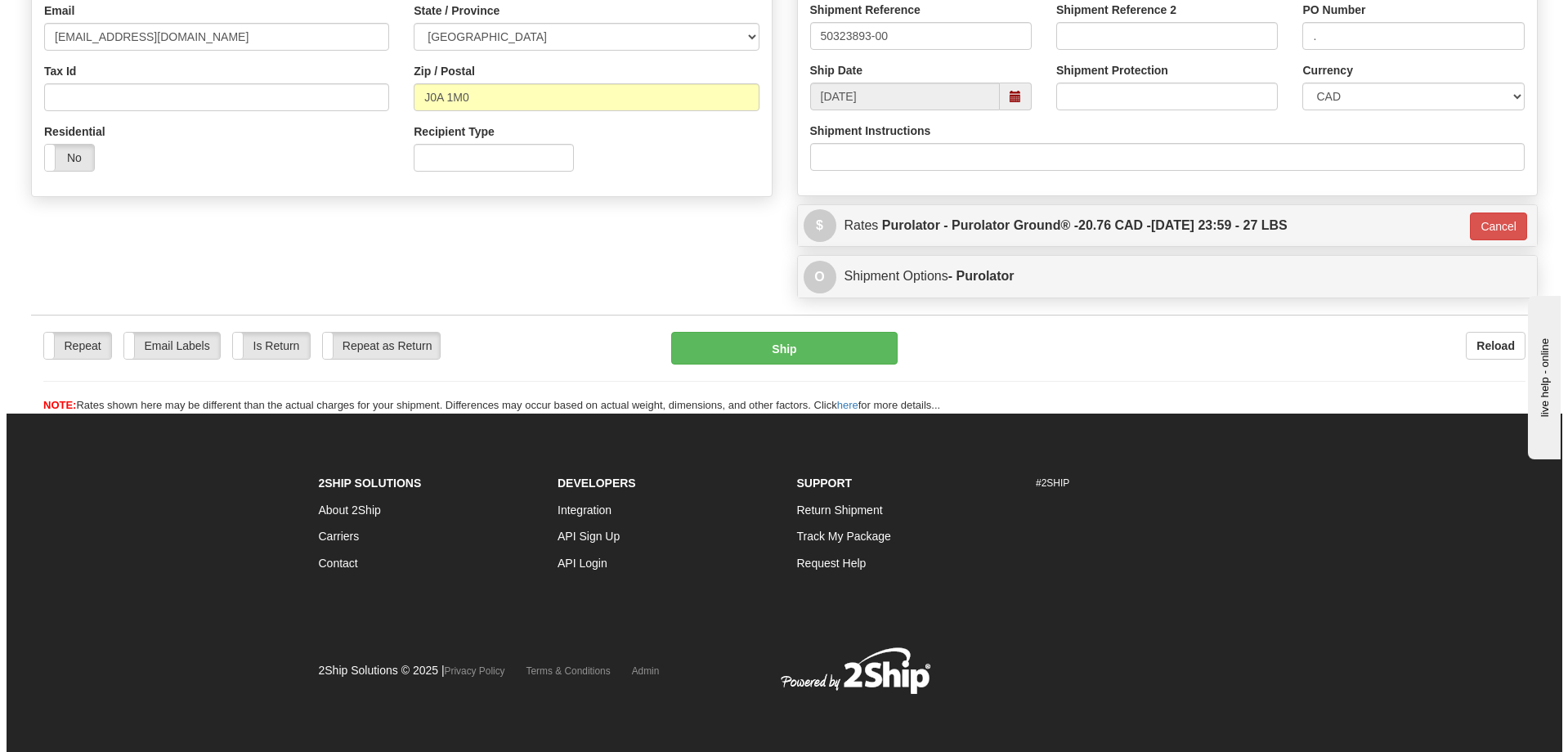
scroll to position [480, 0]
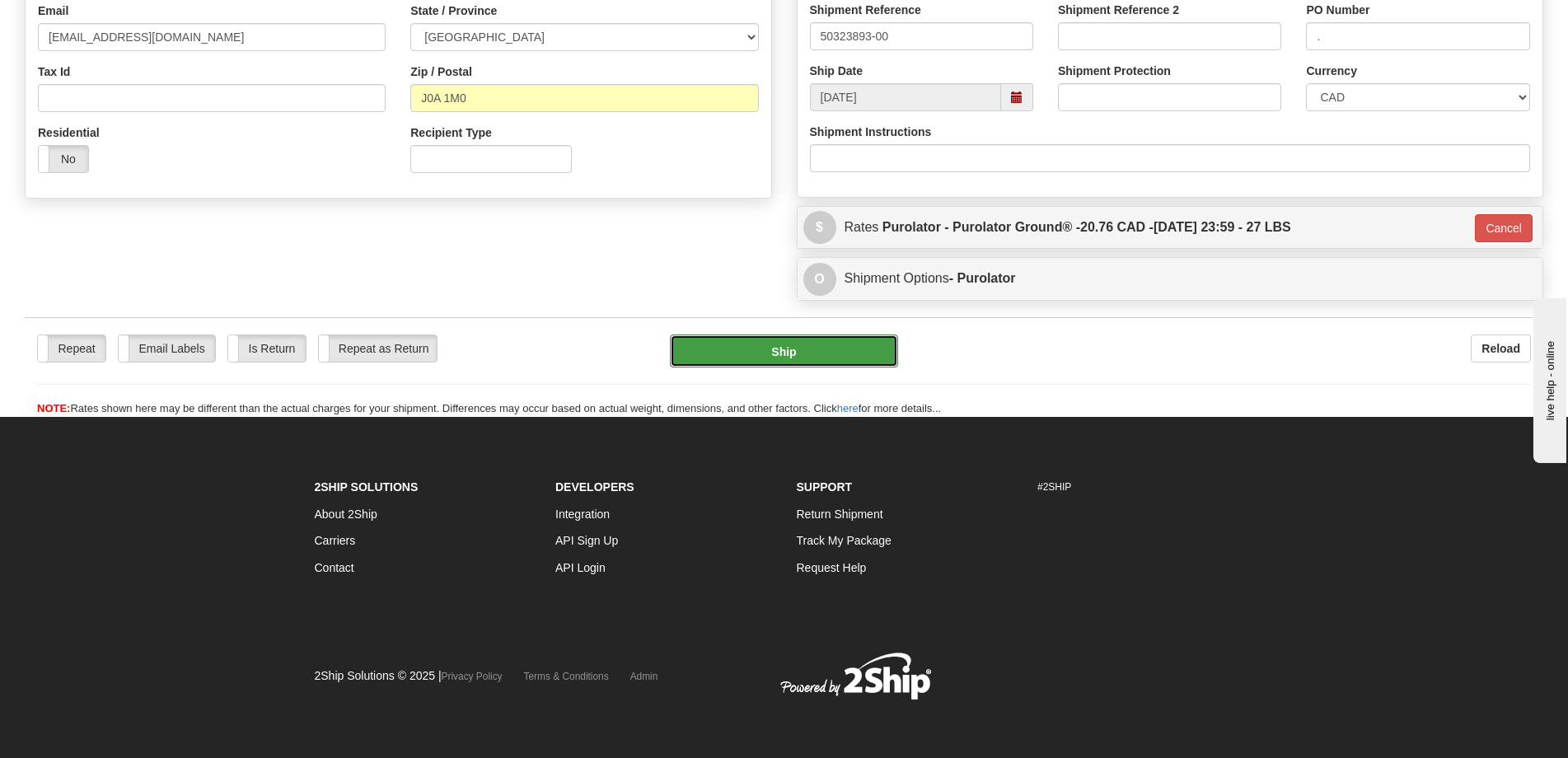
click at [783, 347] on button "Ship" at bounding box center [784, 351] width 228 height 33
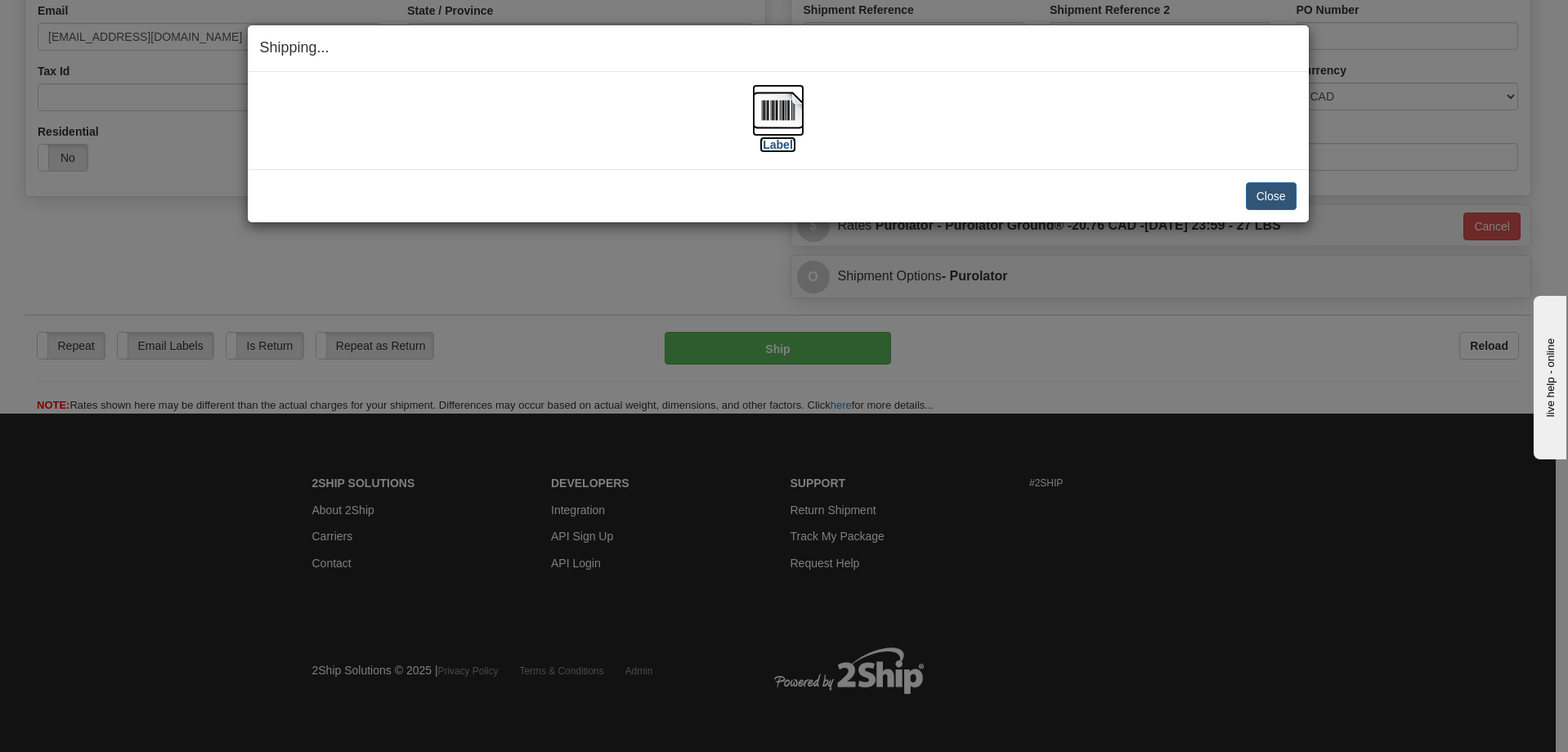
click at [769, 137] on label "[Label]" at bounding box center [778, 145] width 37 height 17
click at [1267, 198] on button "Close" at bounding box center [1271, 197] width 51 height 28
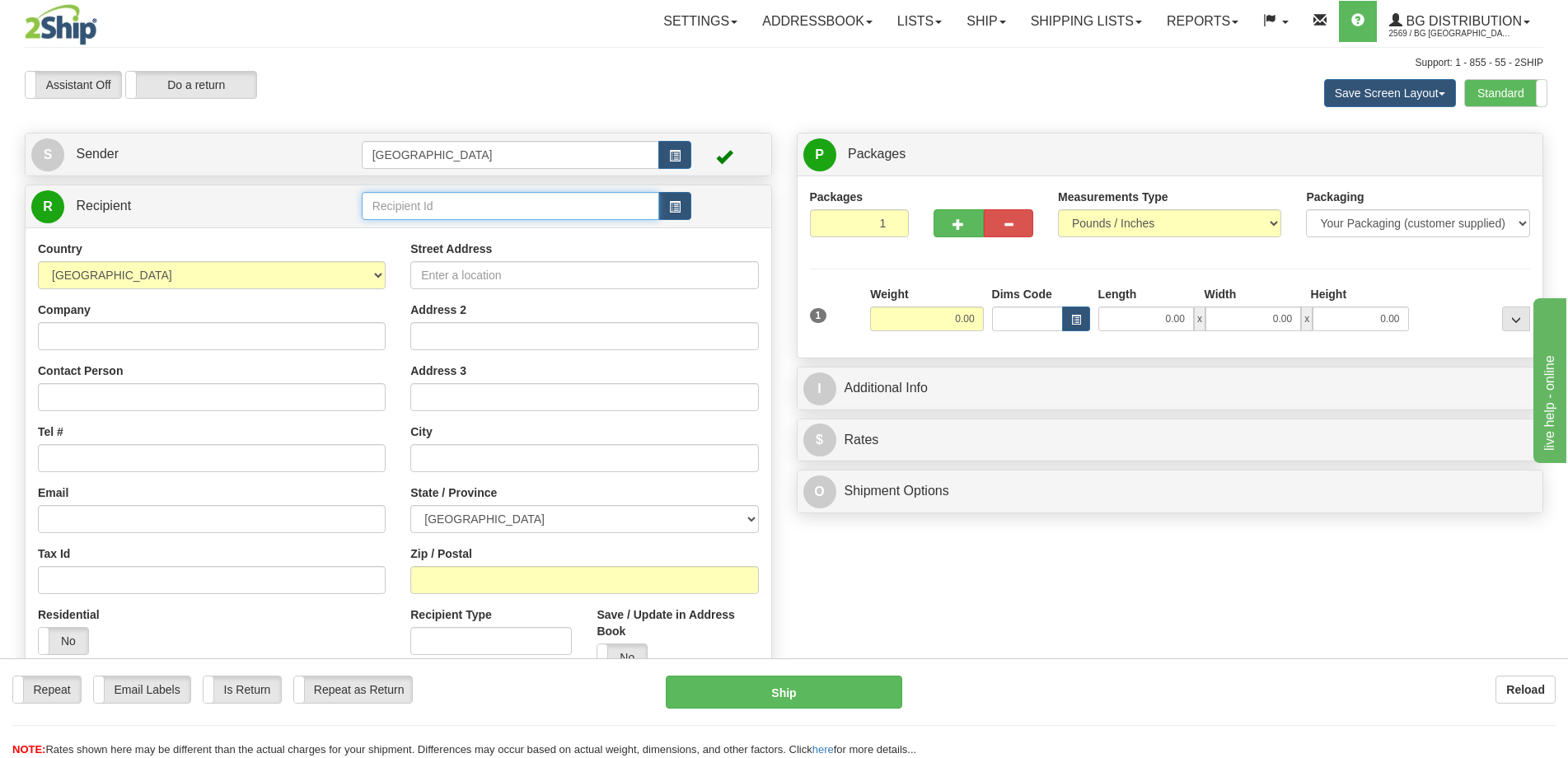
click at [498, 218] on input "text" at bounding box center [510, 206] width 298 height 28
click at [1504, 92] on label "Standard" at bounding box center [1506, 93] width 81 height 27
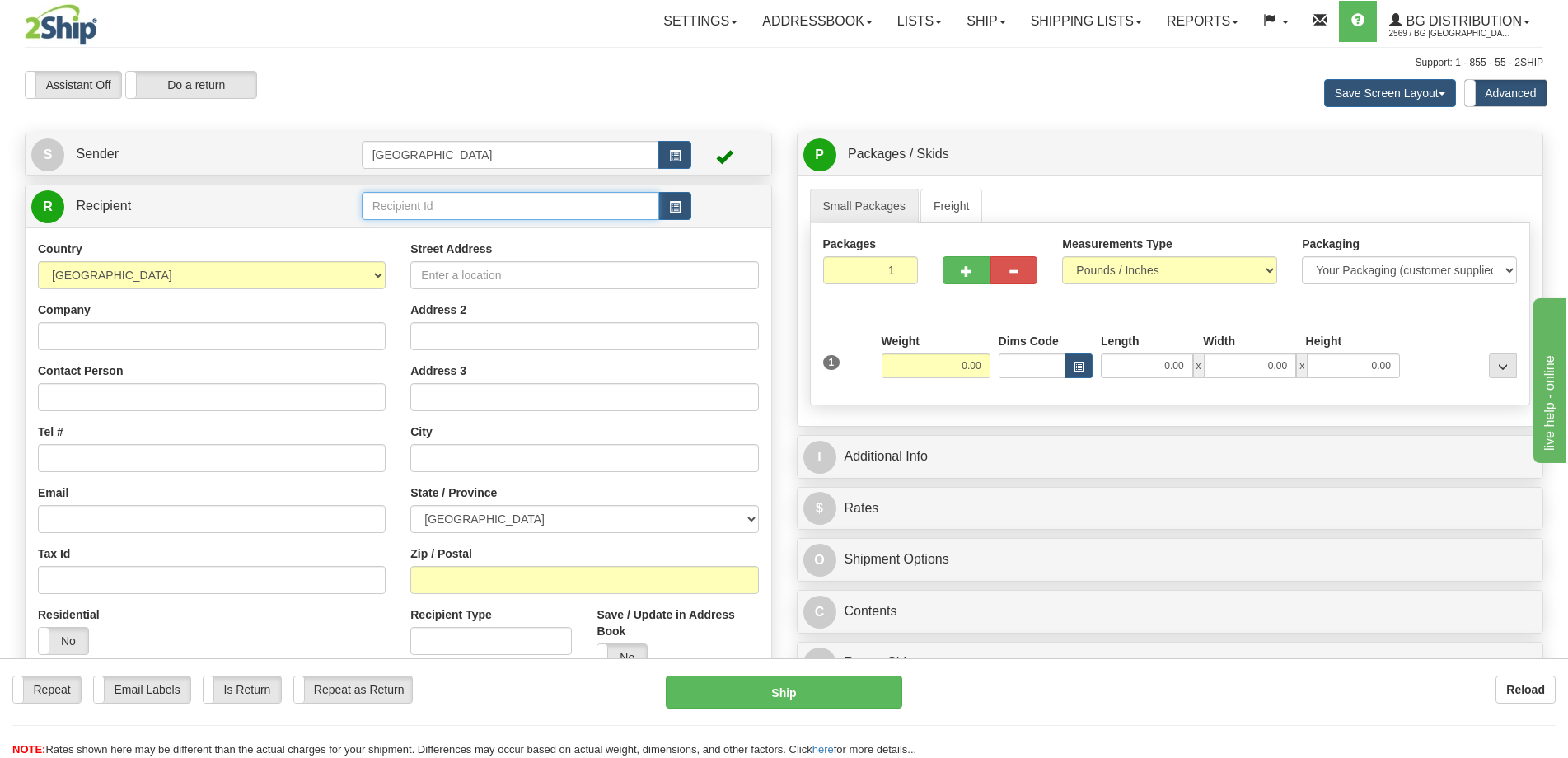
click at [459, 208] on input "text" at bounding box center [510, 206] width 298 height 28
click at [445, 232] on div "5505" at bounding box center [506, 232] width 282 height 18
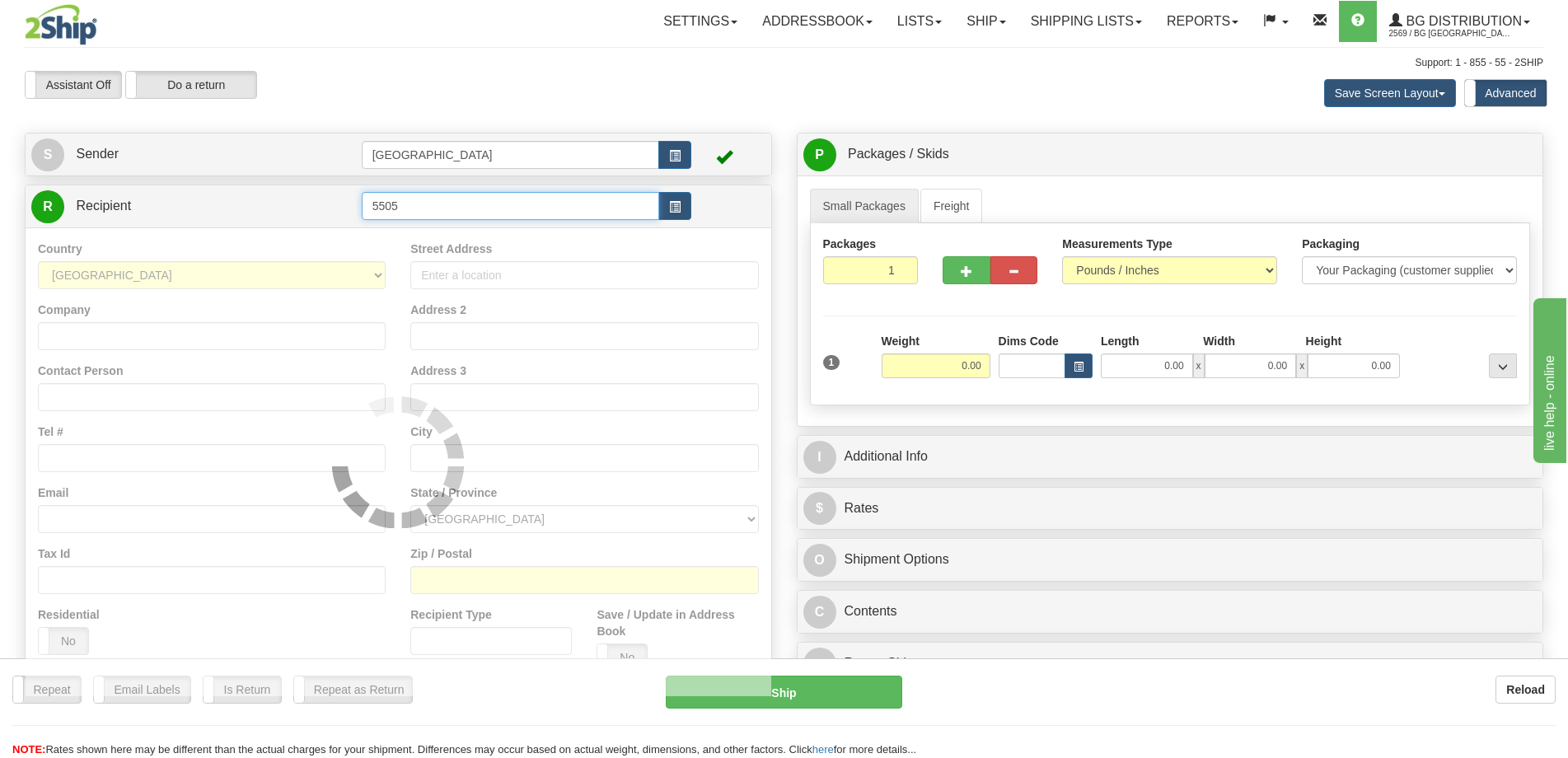
type input "5505"
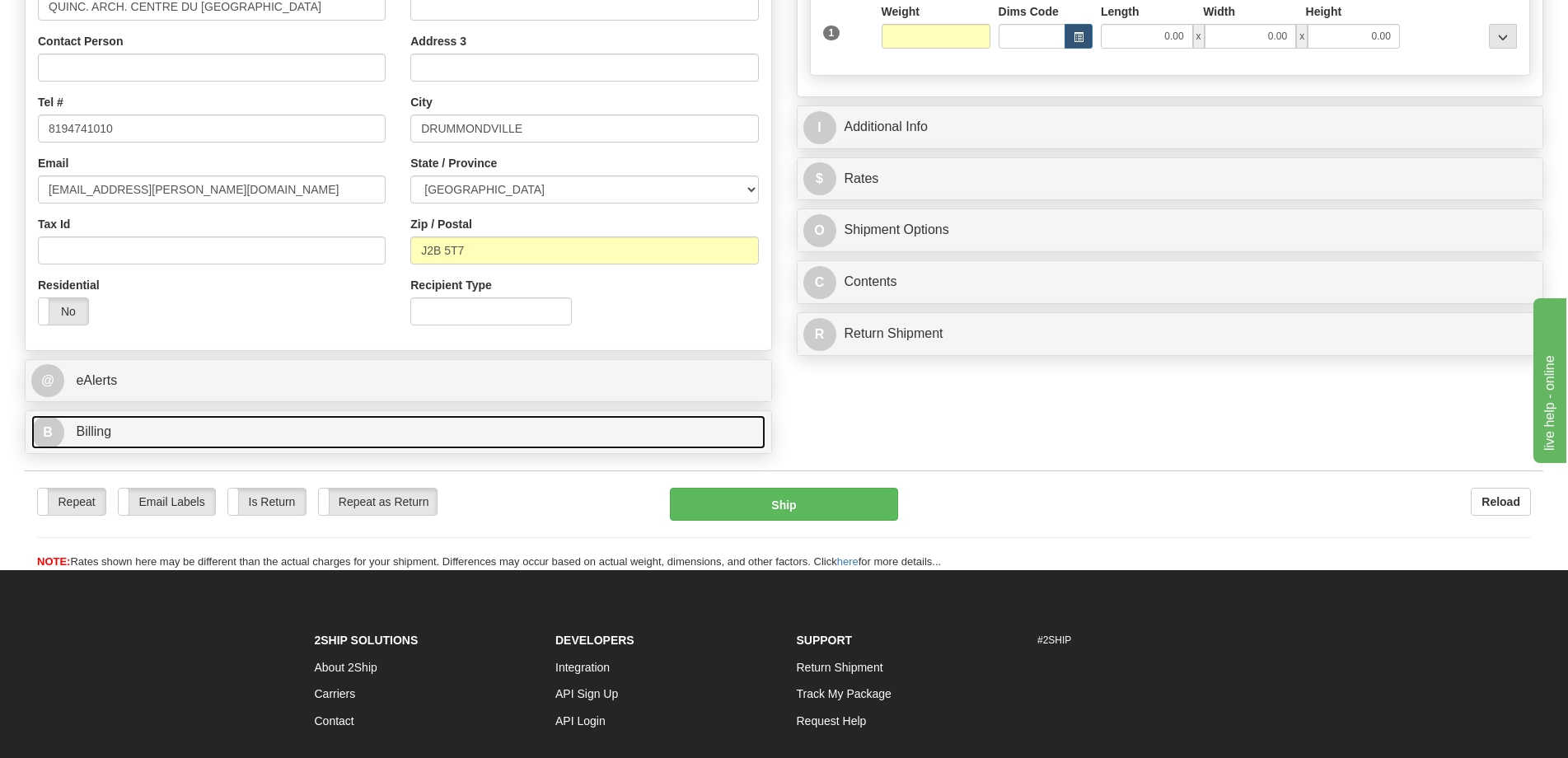
type input "0.00"
click at [395, 425] on link "B Billing" at bounding box center [398, 432] width 734 height 34
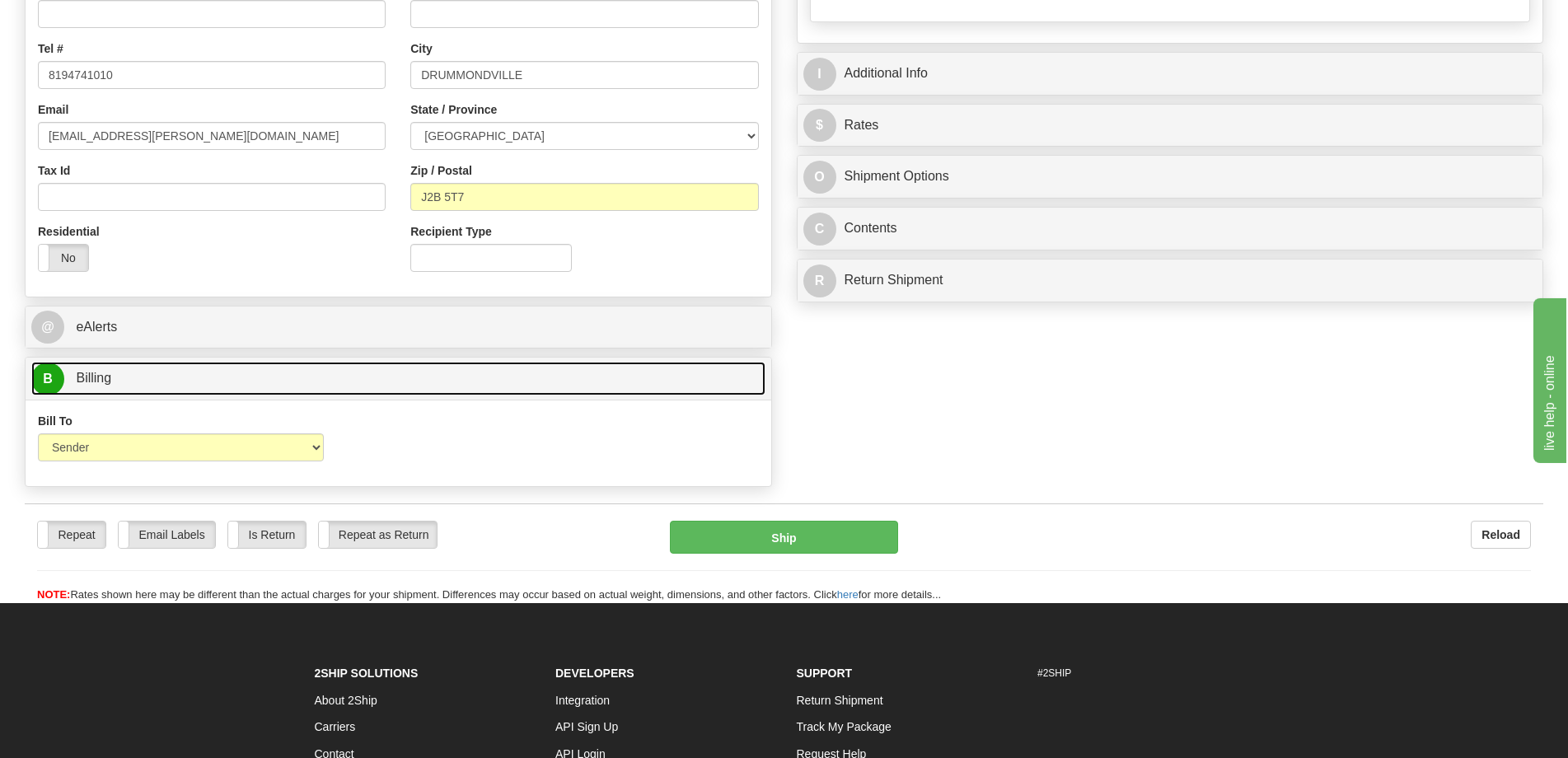
scroll to position [412, 0]
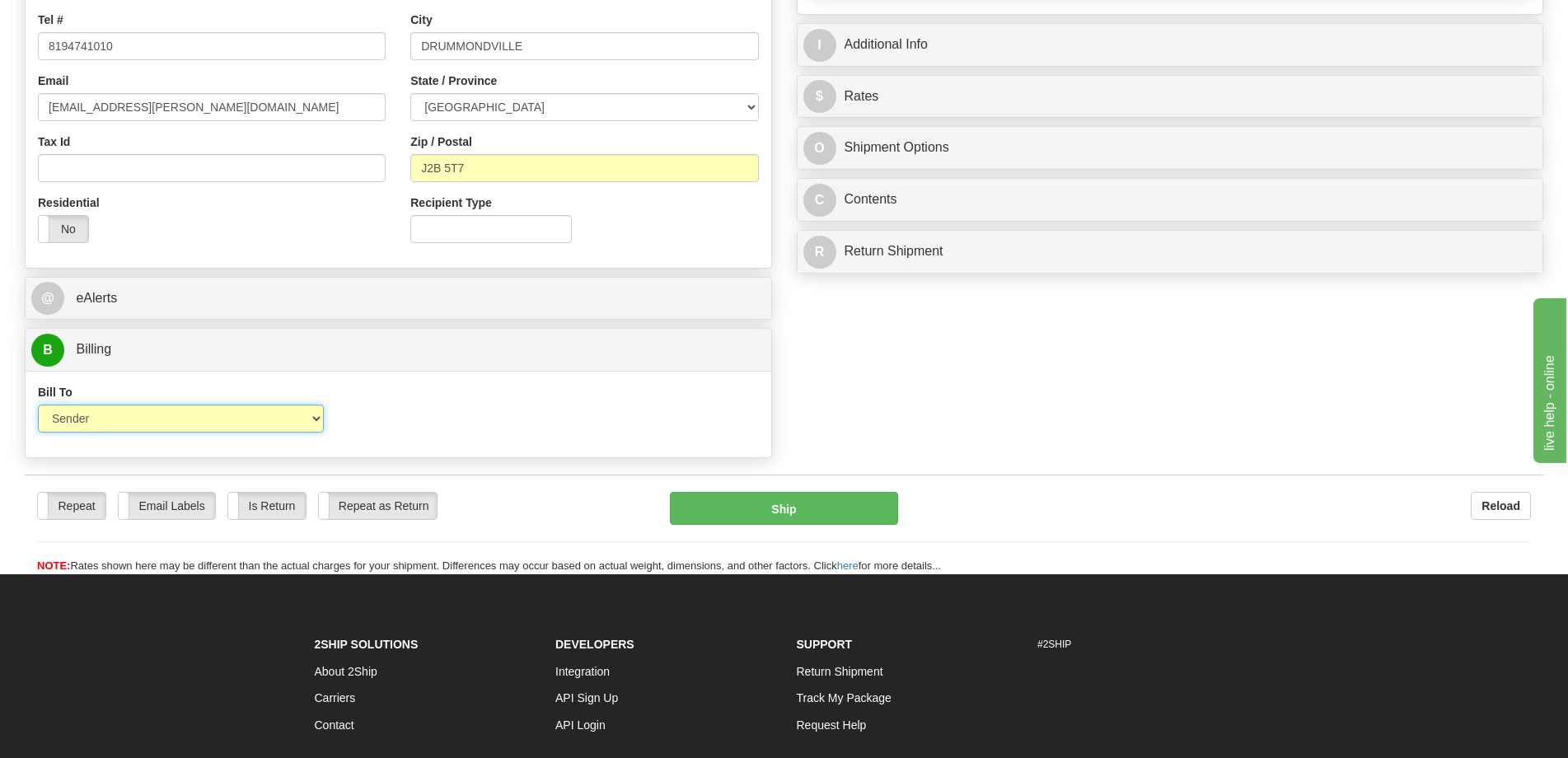
drag, startPoint x: 239, startPoint y: 407, endPoint x: 234, endPoint y: 433, distance: 26.5
click at [239, 407] on select "Sender Recipient Third Party Collect" at bounding box center [180, 419] width 286 height 28
select select "2"
click at [38, 405] on select "Sender Recipient Third Party Collect" at bounding box center [180, 419] width 286 height 28
click at [200, 471] on form "Pre-print Ship Docs. Delete Close Consolidation Unit Close Consolidation Unit C…" at bounding box center [784, 147] width 1518 height 855
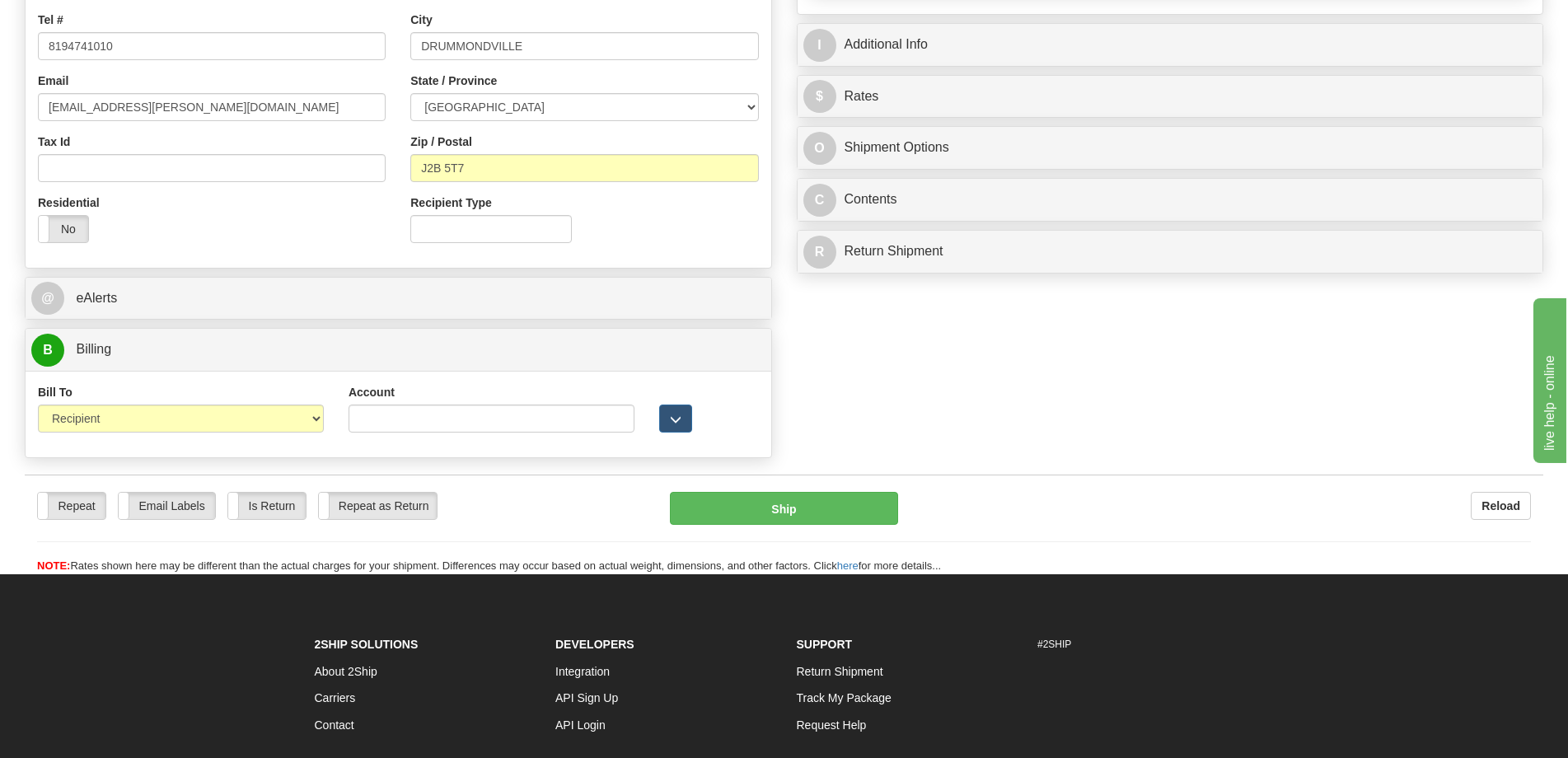
click at [477, 390] on div "Account" at bounding box center [491, 408] width 286 height 49
click at [460, 420] on input "Account" at bounding box center [491, 419] width 286 height 28
type input "9243385"
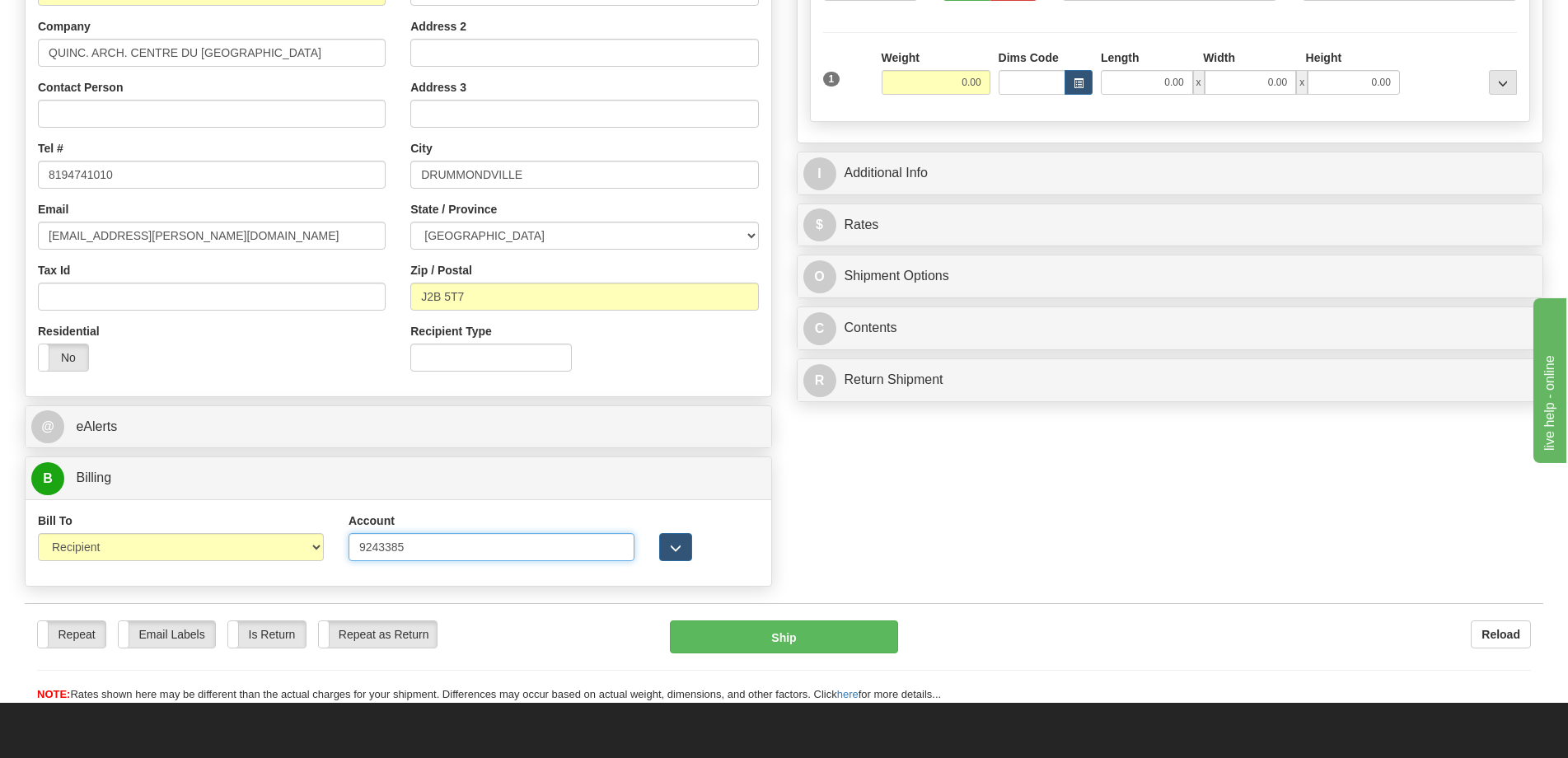
scroll to position [164, 0]
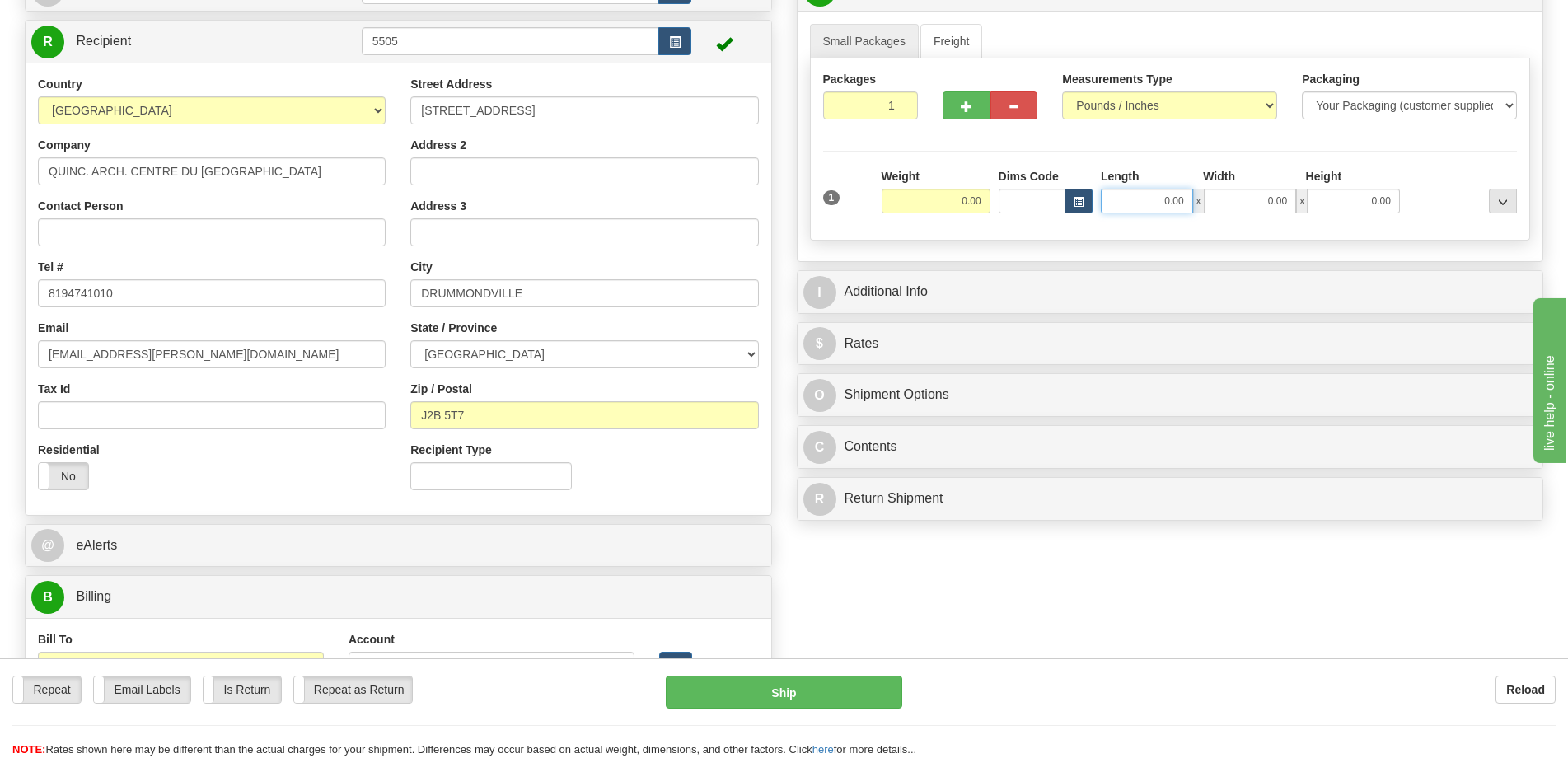
click at [1156, 194] on input "0.00" at bounding box center [1147, 201] width 92 height 25
type input "10.00"
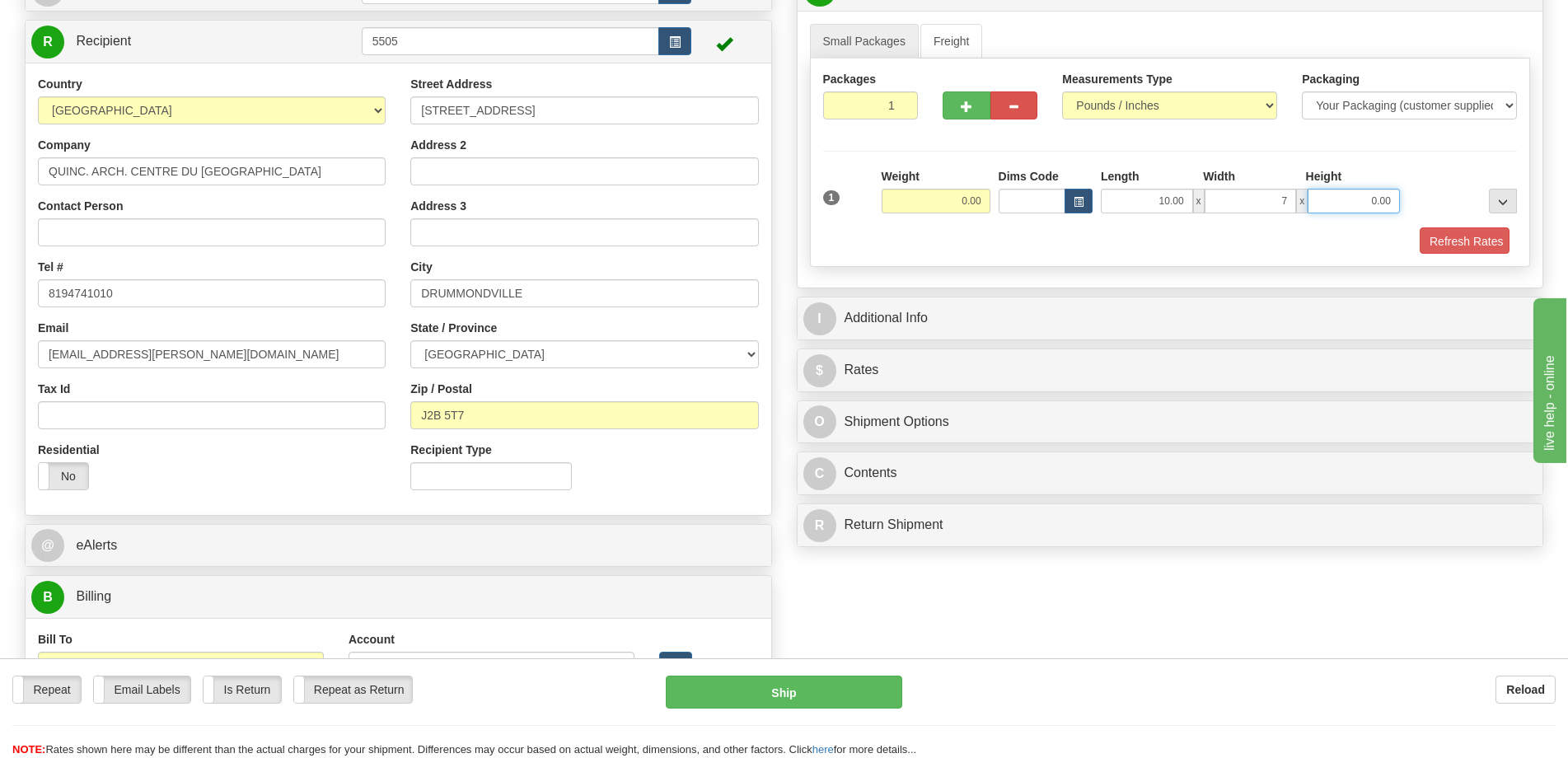
type input "7.00"
type input "11.00"
click at [939, 199] on input "0.00" at bounding box center [936, 201] width 109 height 25
type input "4.00"
click at [1449, 255] on button "Refresh Rates" at bounding box center [1462, 242] width 95 height 28
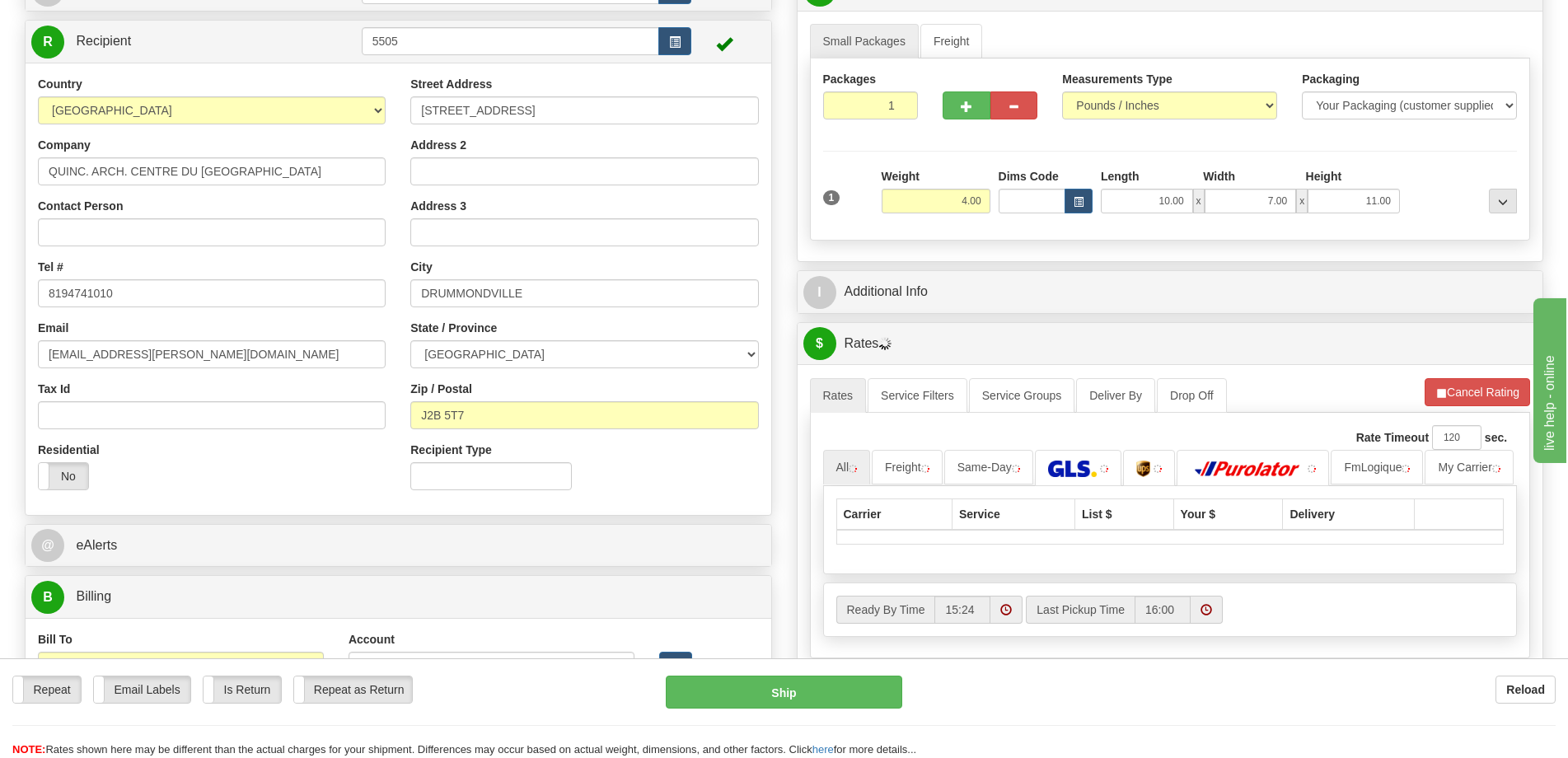
click at [1386, 272] on div "I Additional Info" at bounding box center [1170, 292] width 746 height 42
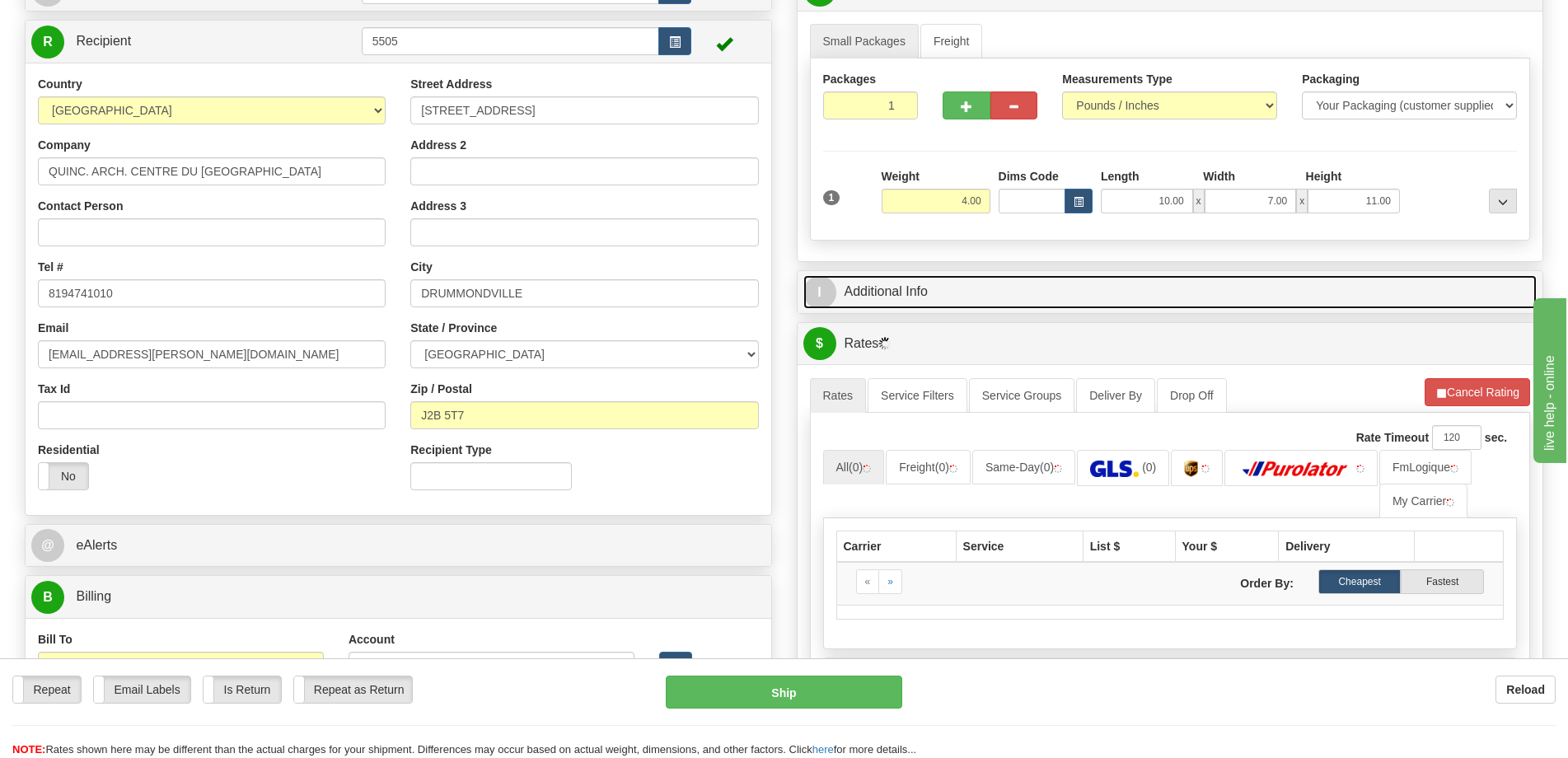
click at [1386, 278] on link "I Additional Info" at bounding box center [1170, 292] width 734 height 34
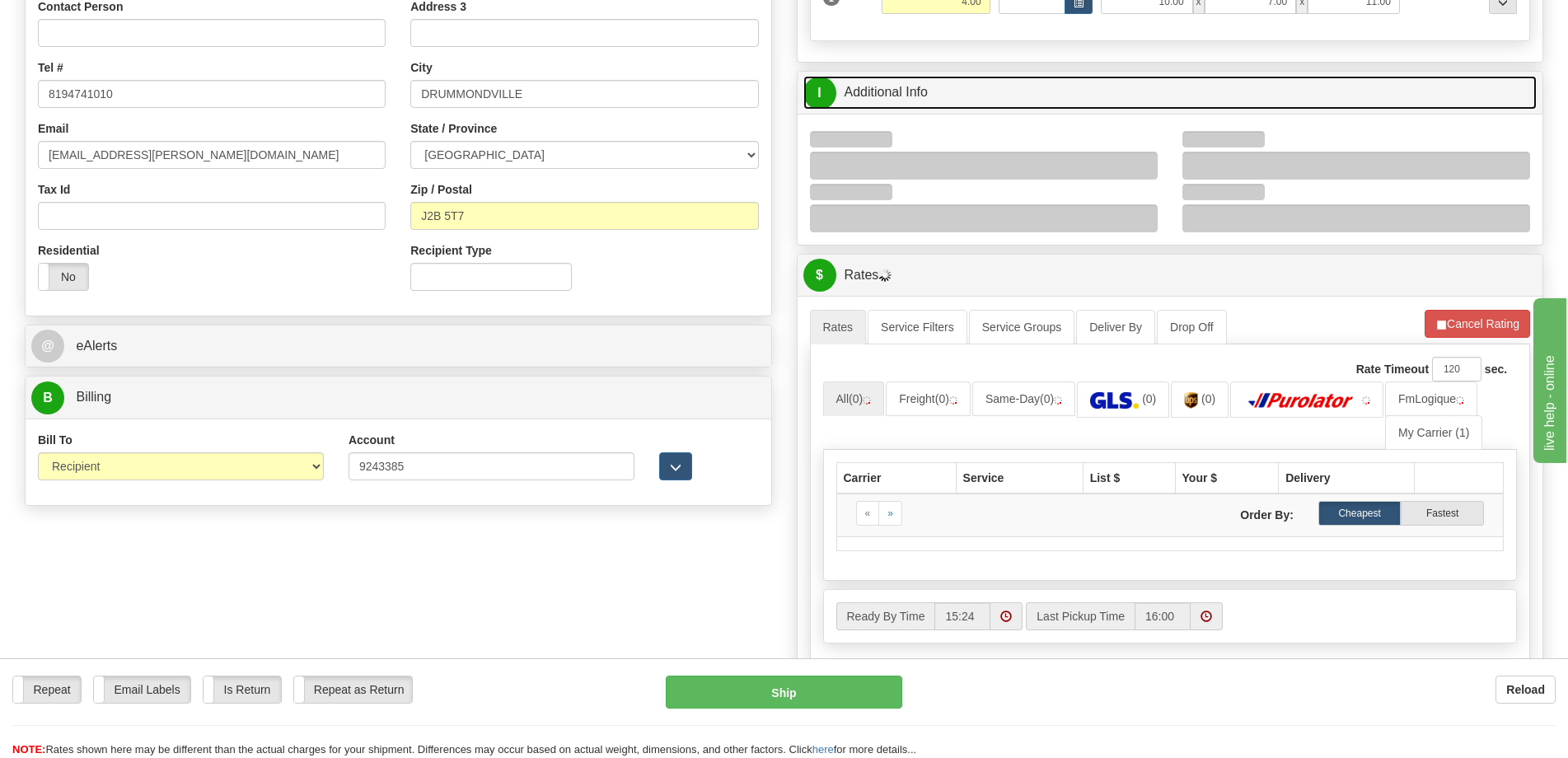
scroll to position [412, 0]
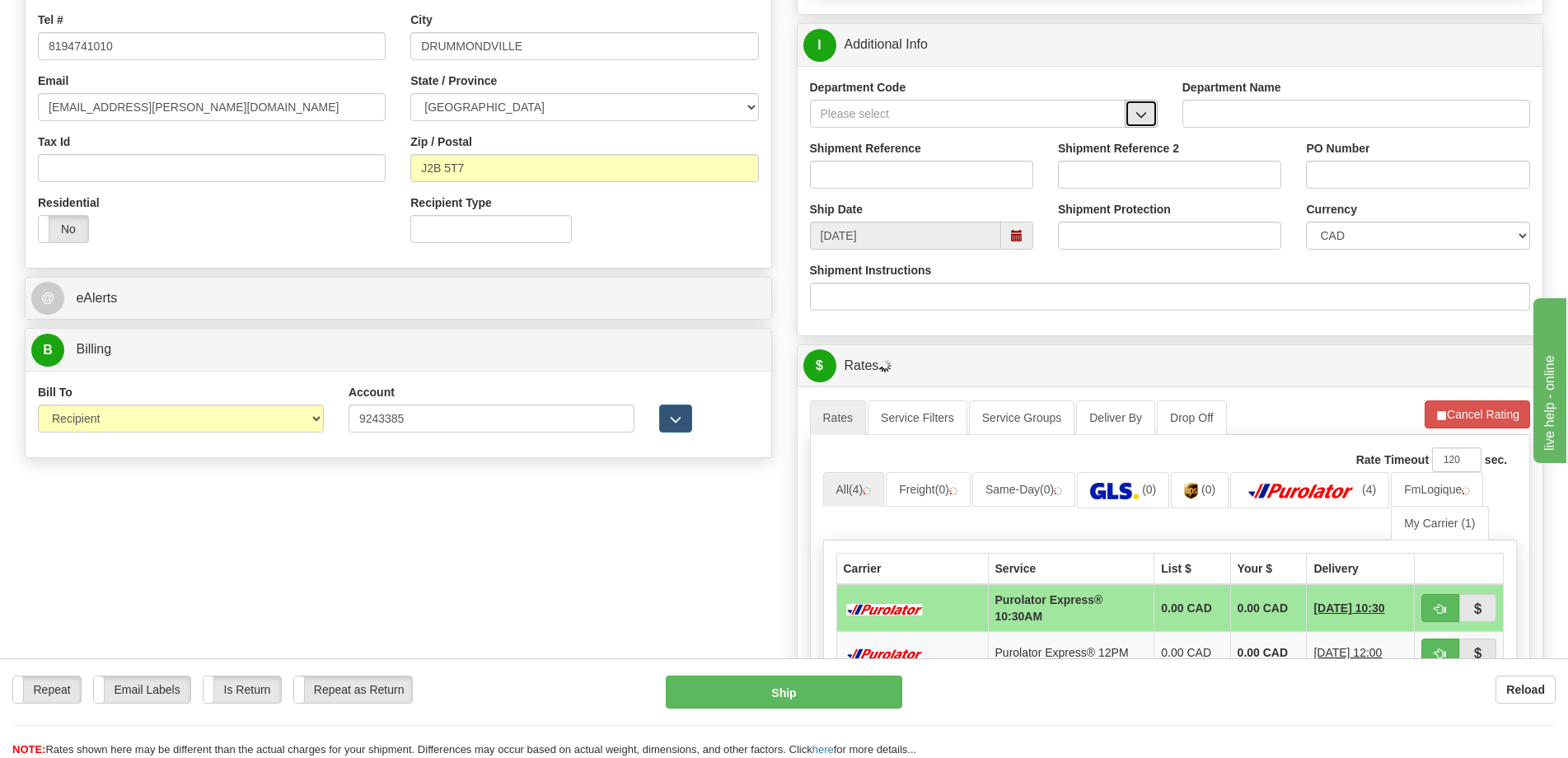
click at [1135, 117] on span "button" at bounding box center [1141, 115] width 12 height 11
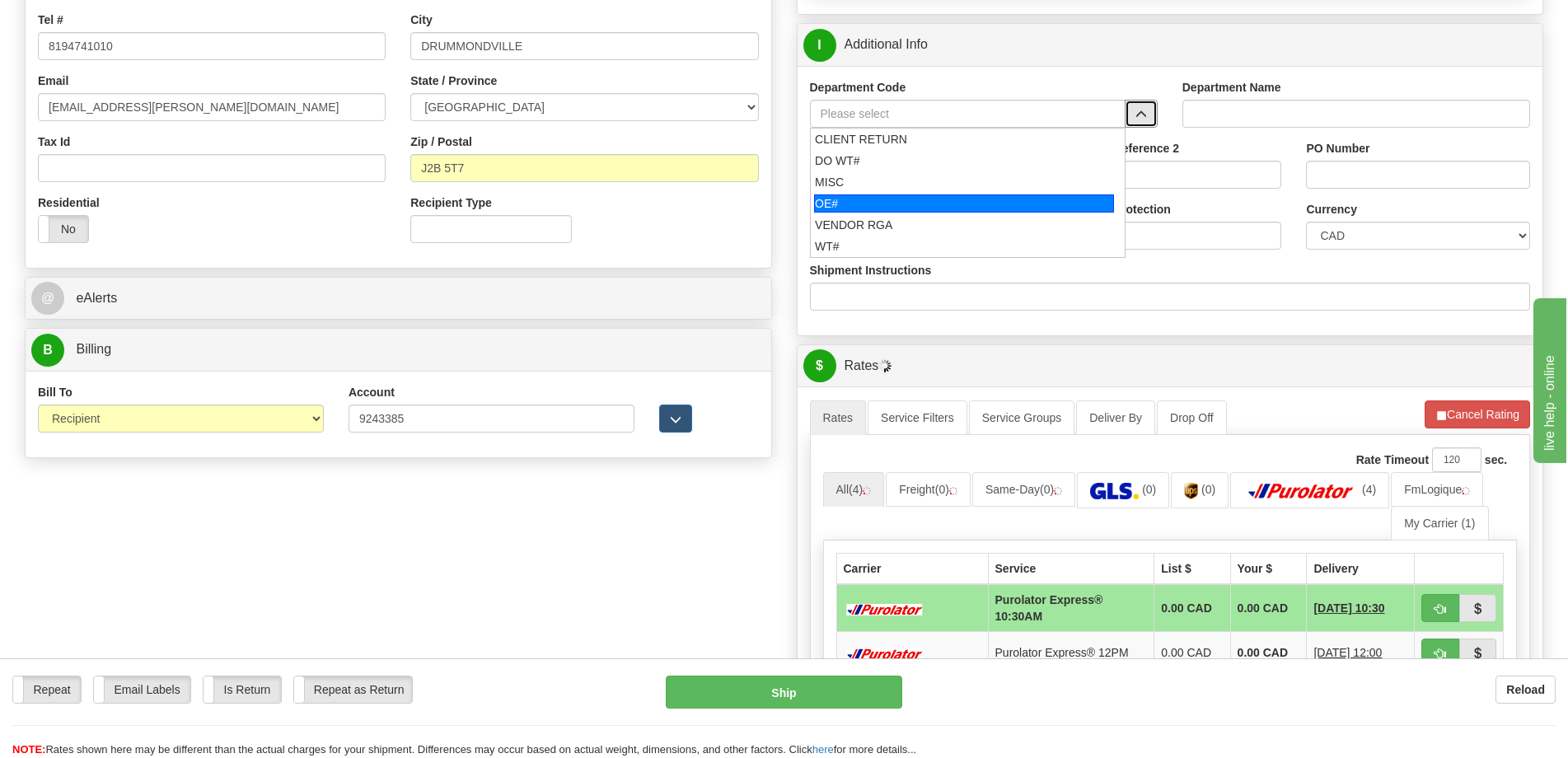
click at [904, 204] on div "OE#" at bounding box center [964, 203] width 300 height 18
type input "OE#"
type input "ORDERS"
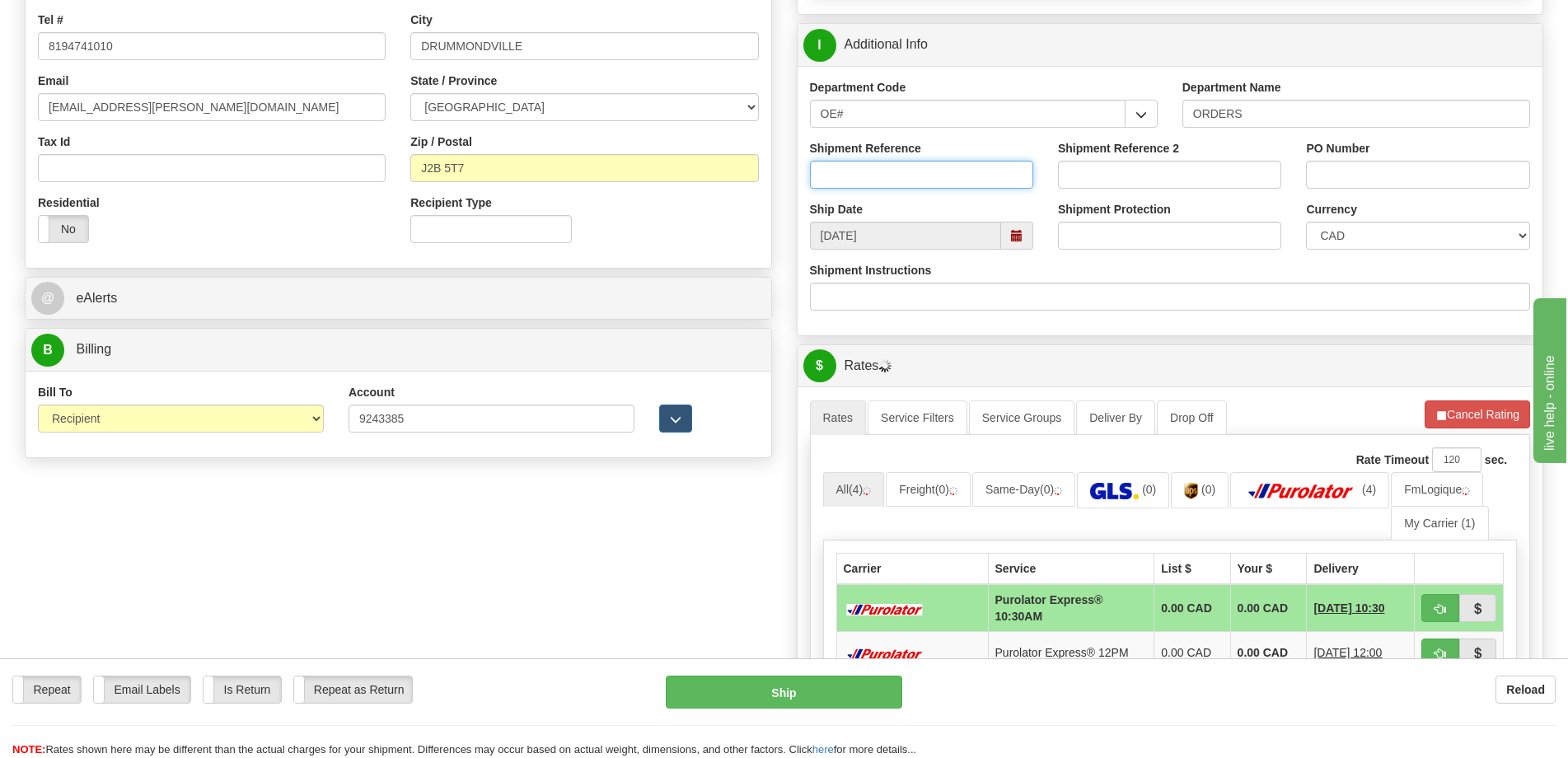
click at [904, 177] on input "Shipment Reference" at bounding box center [921, 174] width 223 height 28
type input "50323660-01"
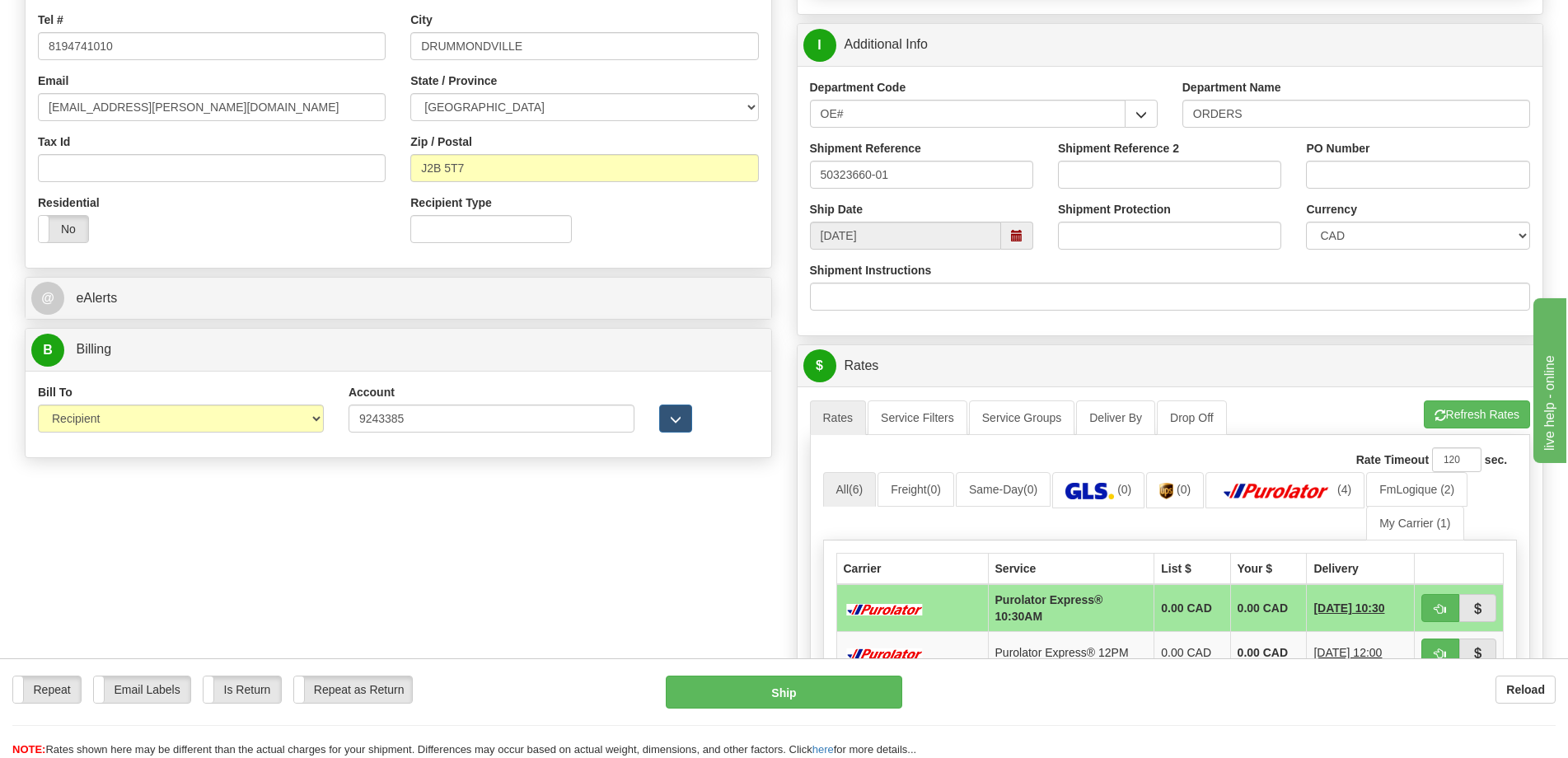
click at [1395, 155] on div "PO Number" at bounding box center [1417, 163] width 223 height 49
click at [1394, 164] on input "PO Number" at bounding box center [1417, 174] width 223 height 28
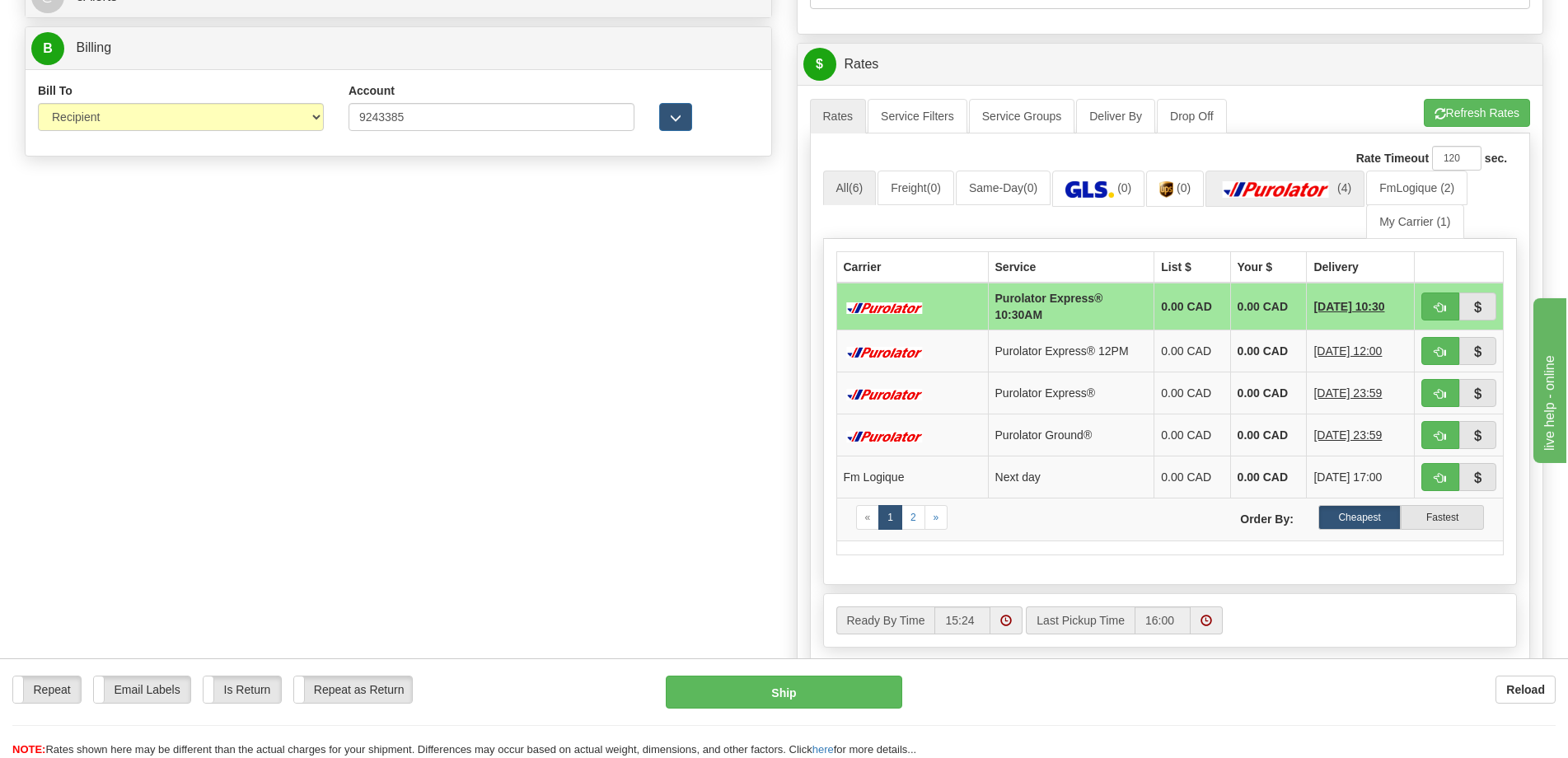
scroll to position [742, 0]
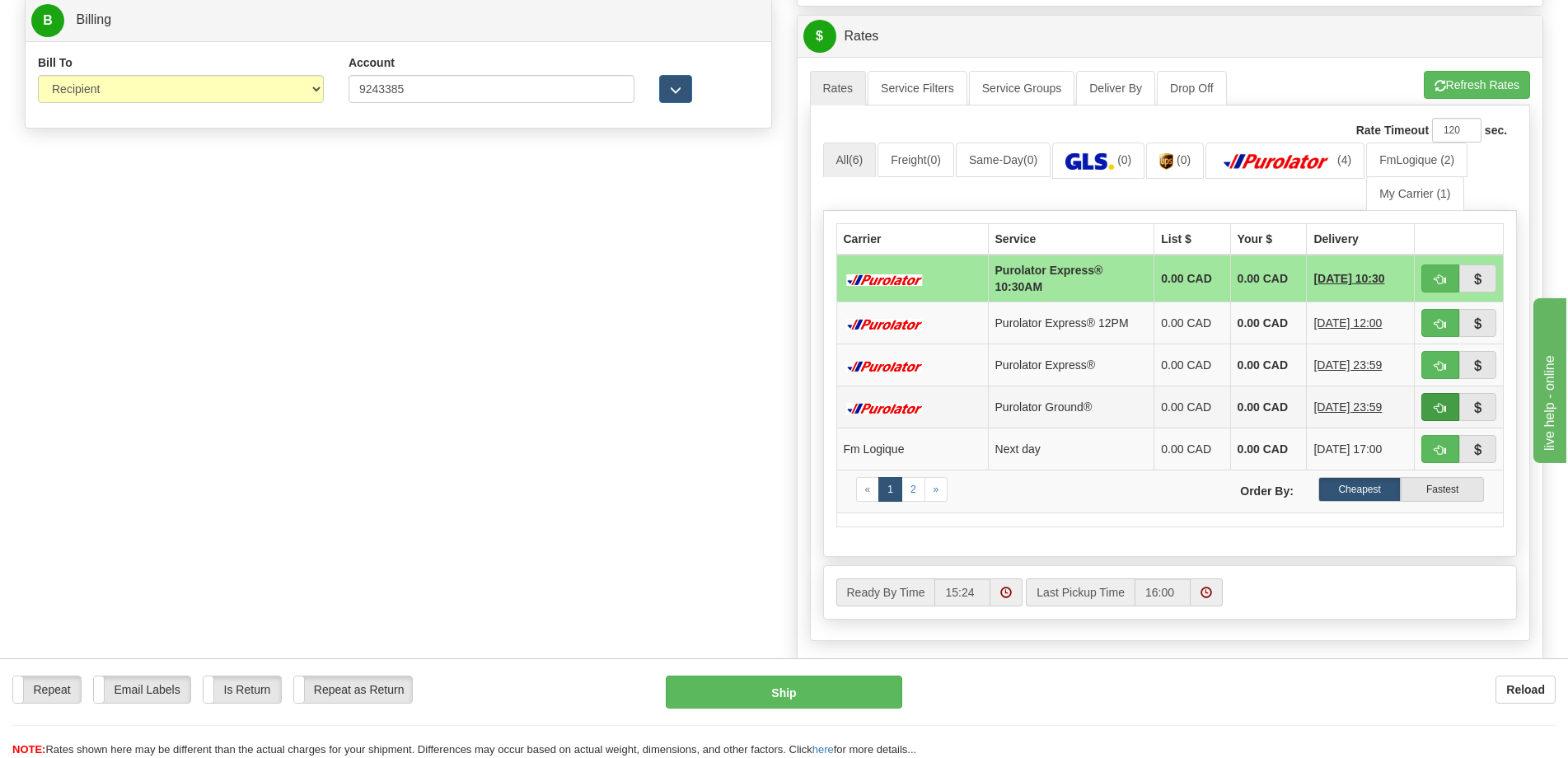
type input "."
click at [1435, 405] on span "button" at bounding box center [1441, 408] width 12 height 11
type input "260"
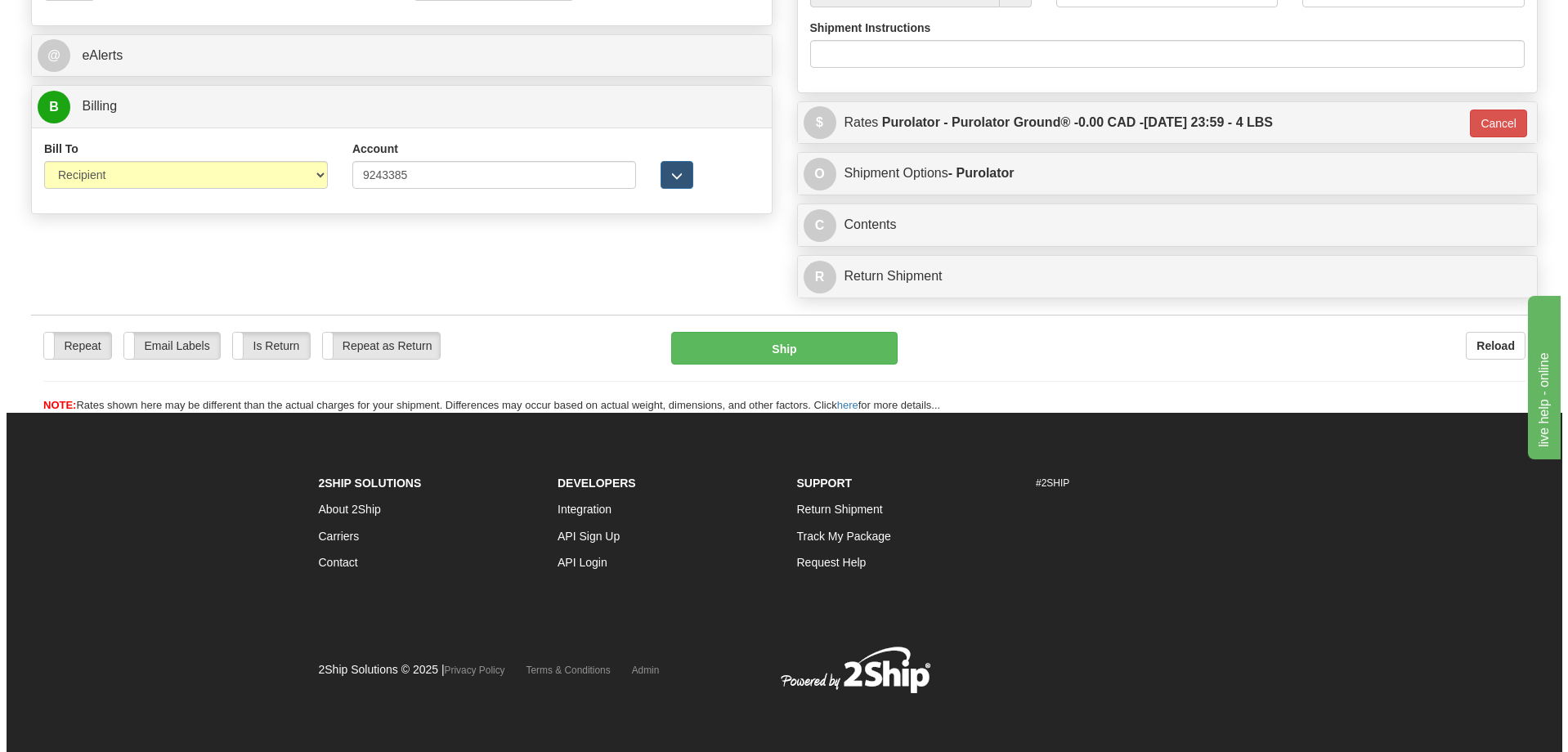
scroll to position [650, 0]
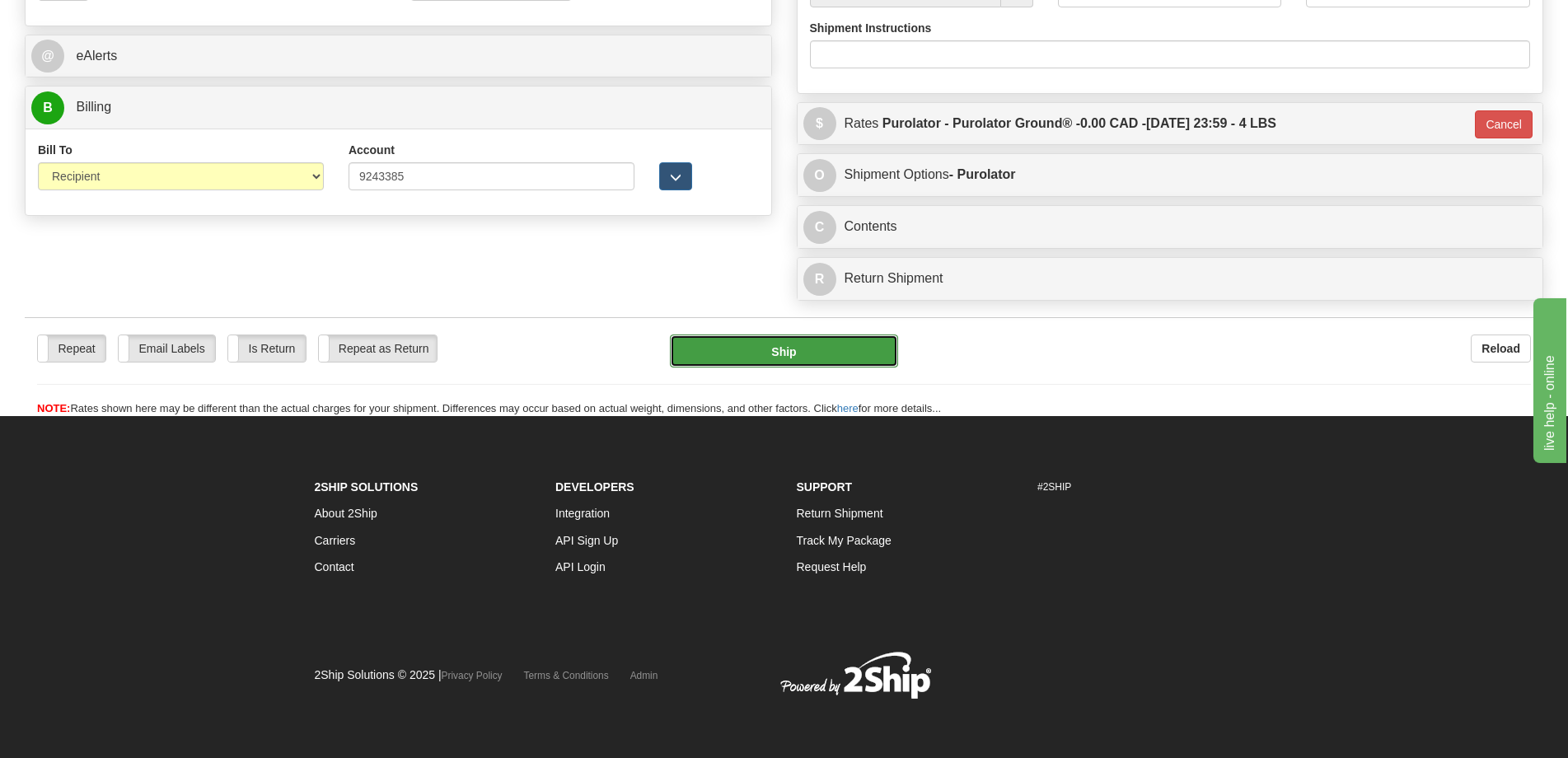
click at [792, 351] on button "Ship" at bounding box center [784, 351] width 228 height 33
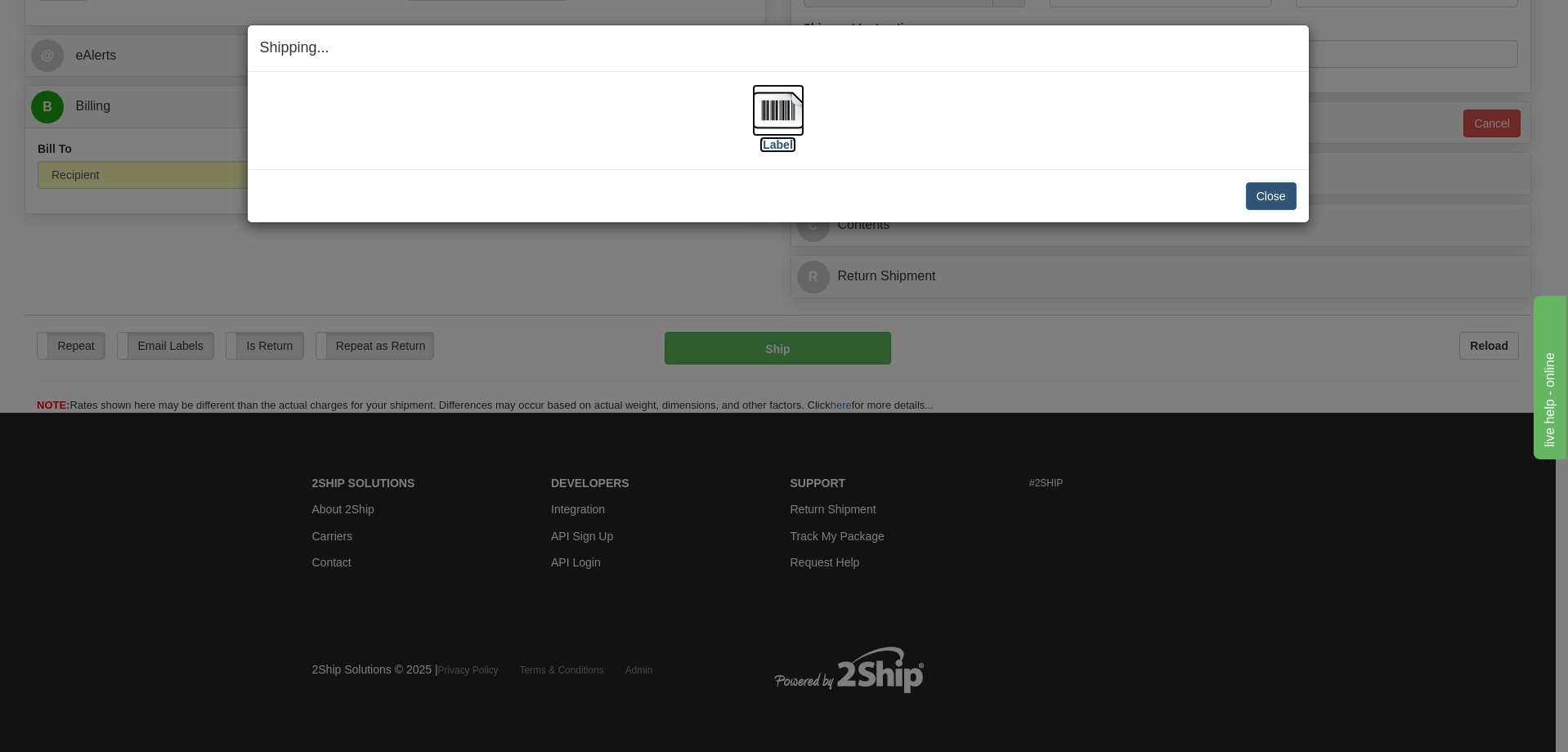
click at [771, 131] on img at bounding box center [777, 110] width 52 height 52
click at [1261, 199] on button "Close" at bounding box center [1271, 197] width 51 height 28
